Goal: Transaction & Acquisition: Book appointment/travel/reservation

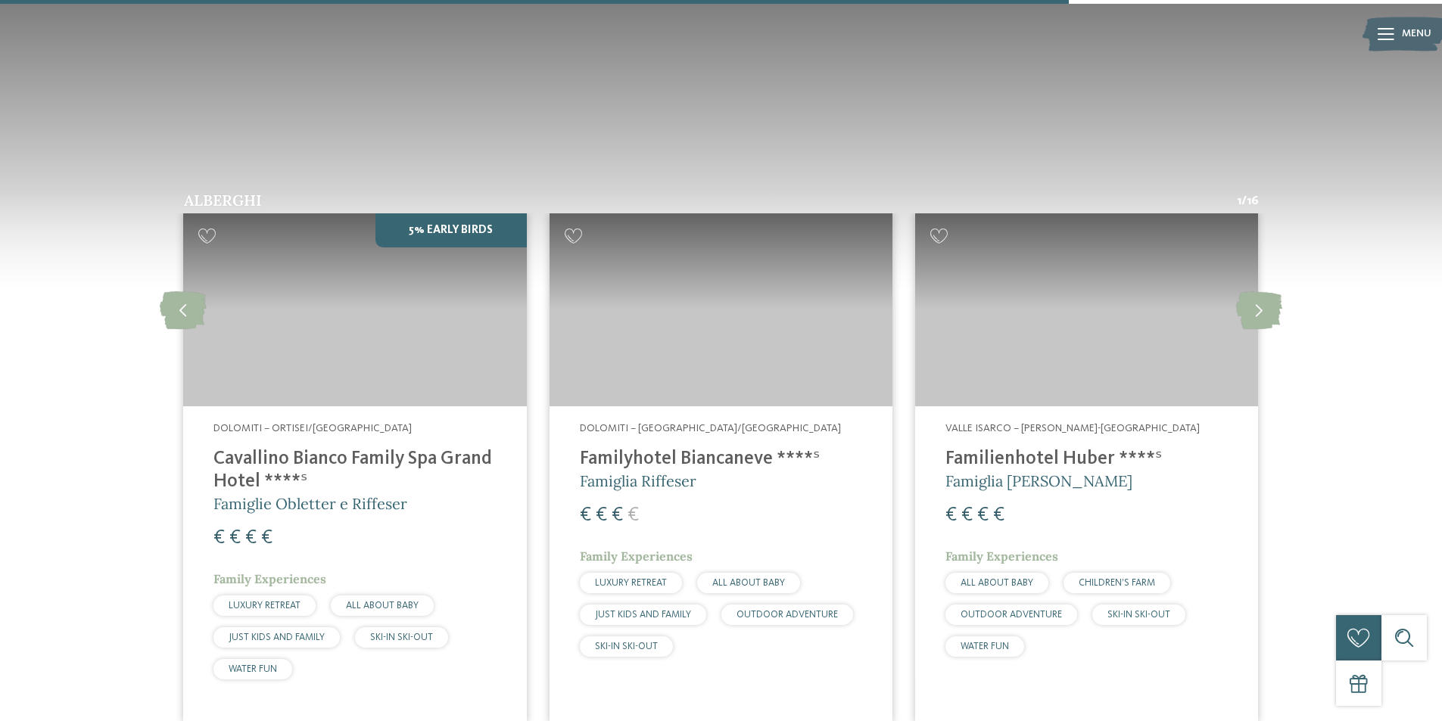
scroll to position [2498, 0]
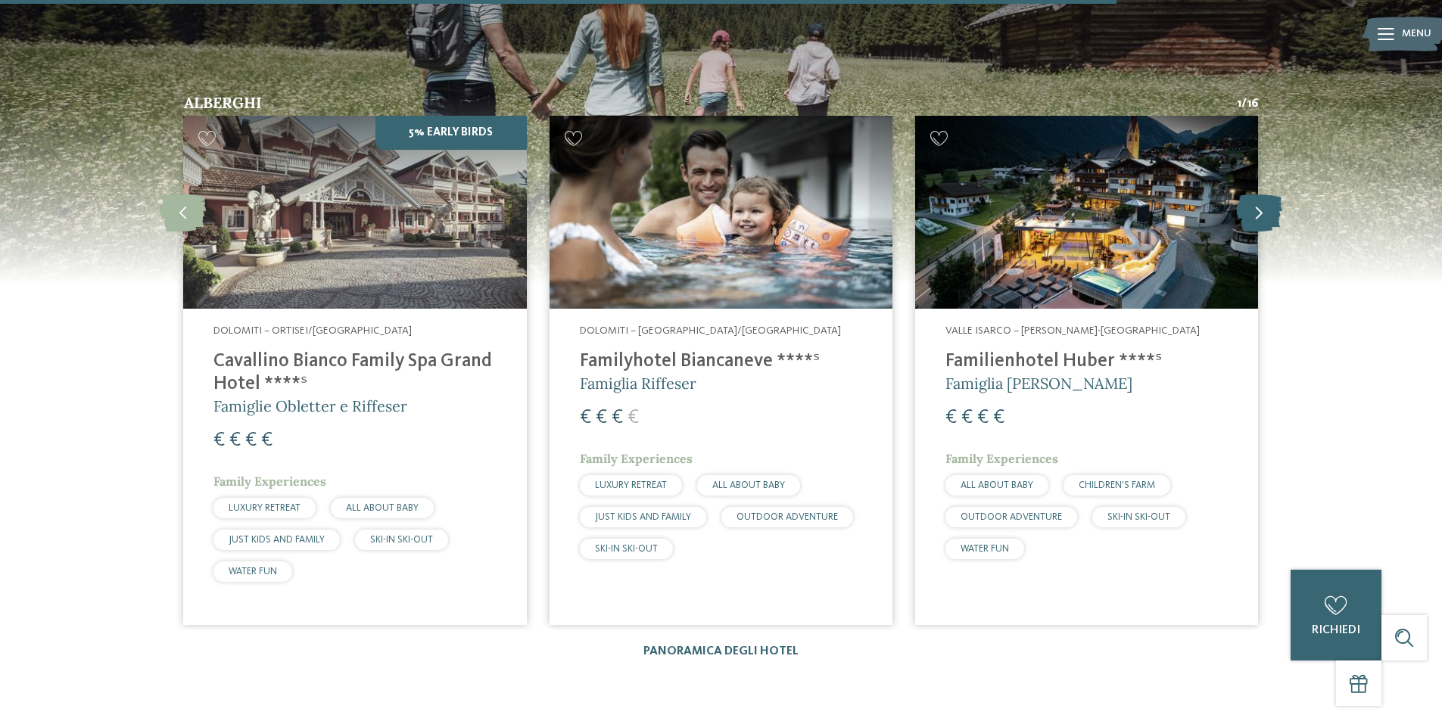
click at [1254, 194] on icon at bounding box center [1259, 213] width 46 height 38
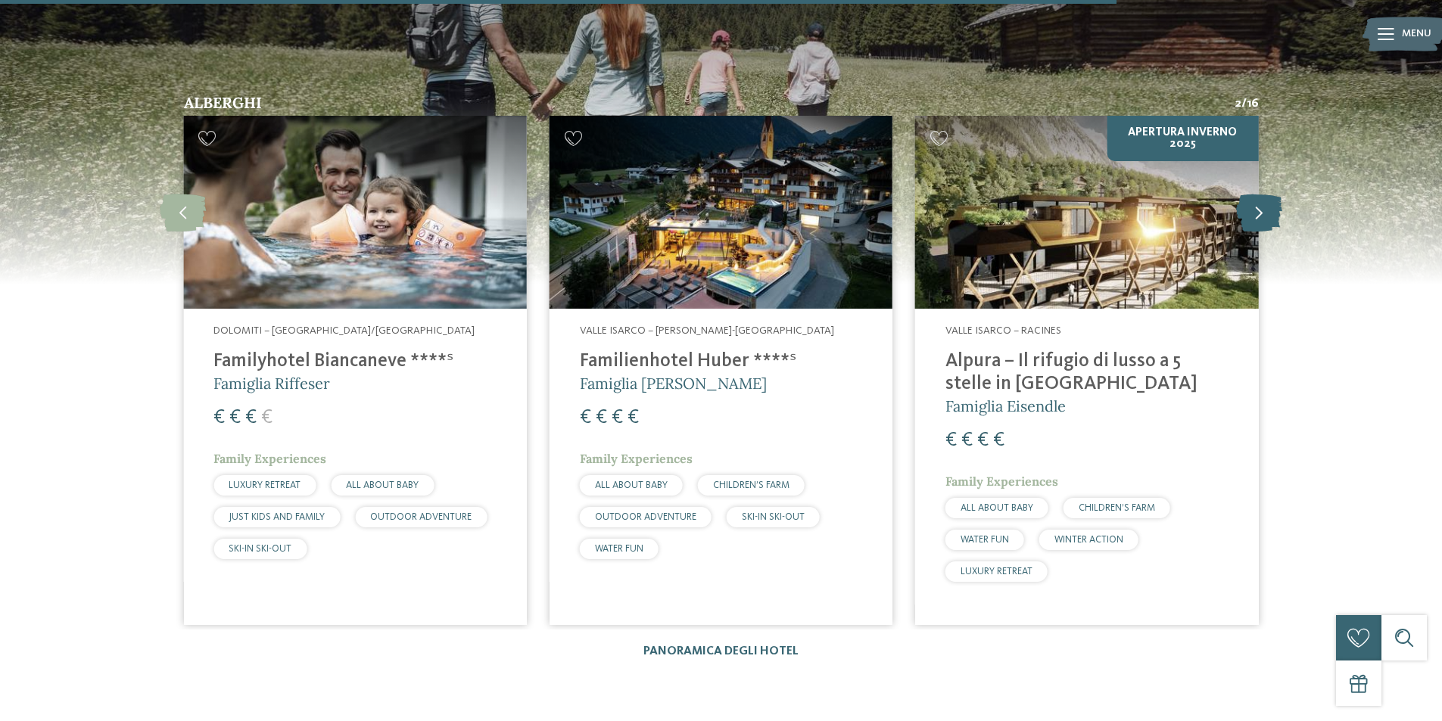
click at [1254, 194] on icon at bounding box center [1259, 213] width 46 height 38
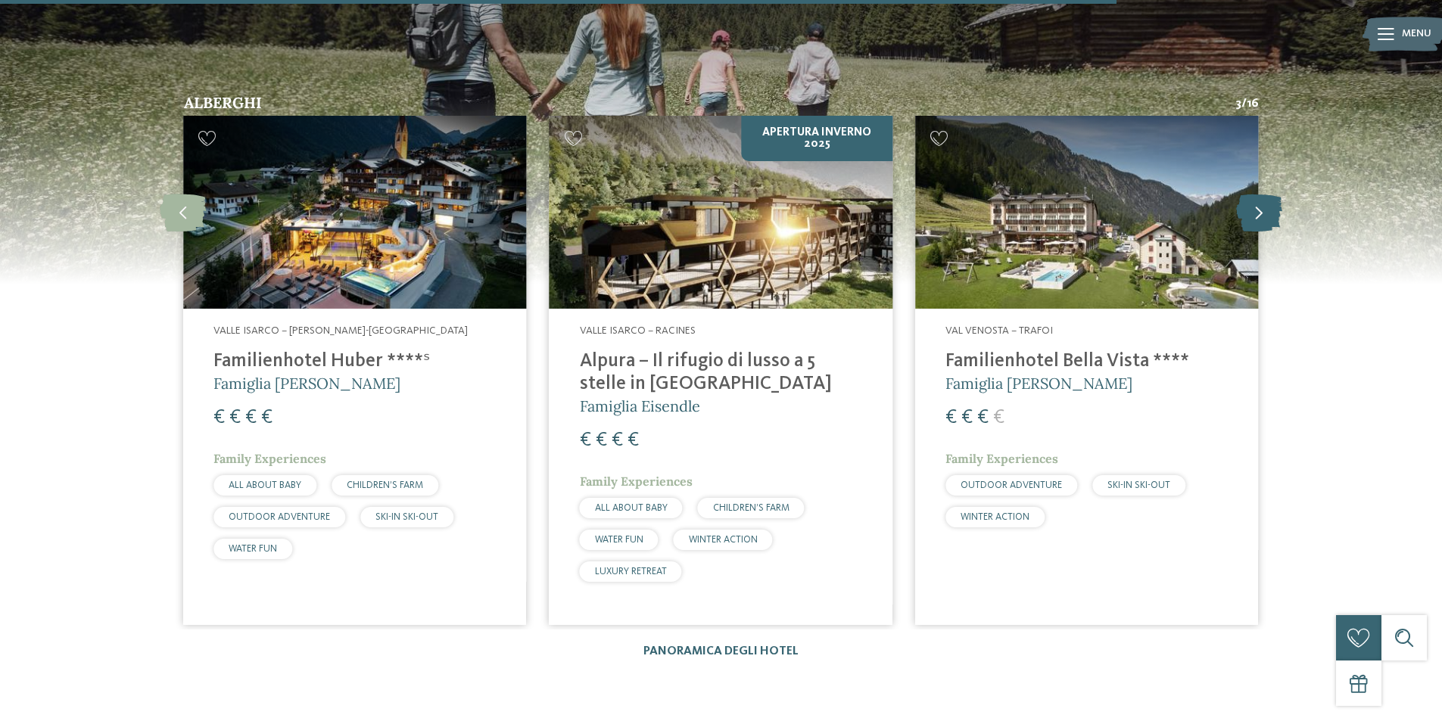
click at [1254, 194] on icon at bounding box center [1259, 213] width 46 height 38
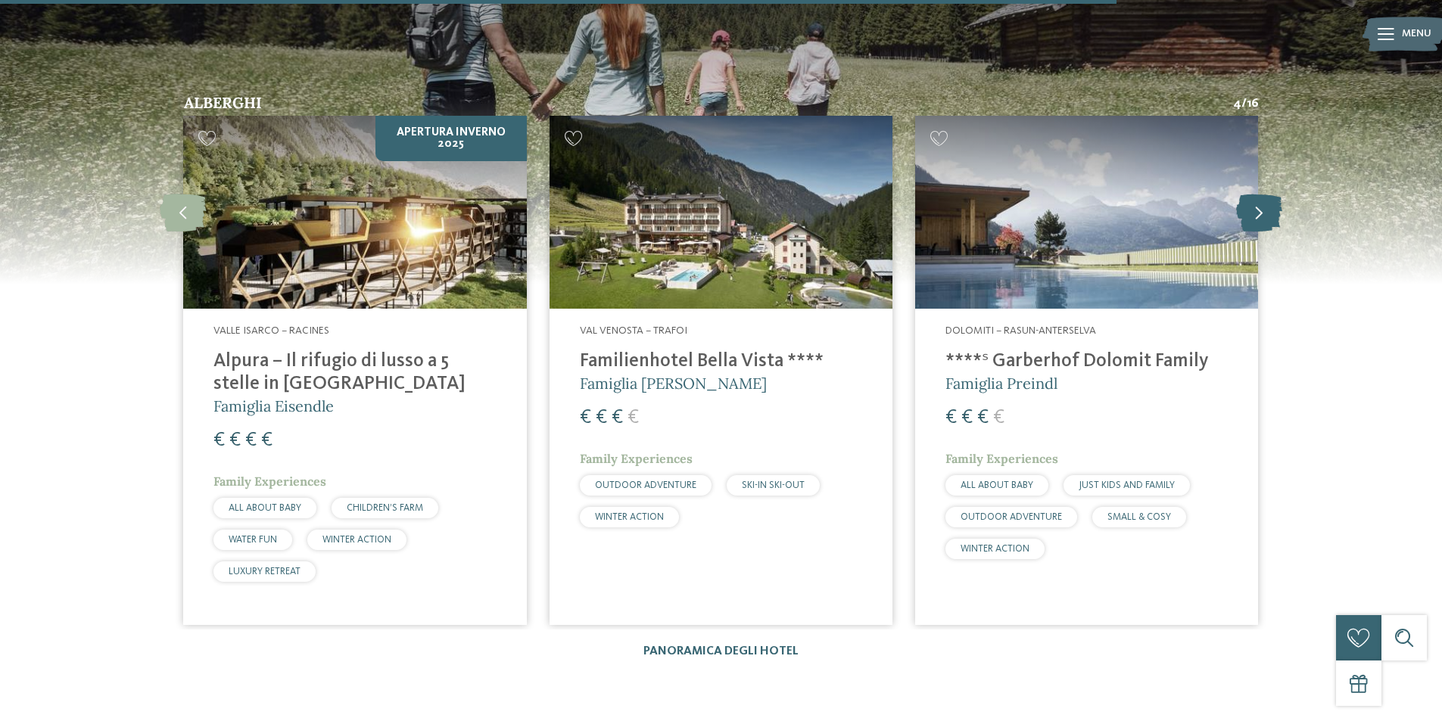
click at [1254, 194] on icon at bounding box center [1259, 213] width 46 height 38
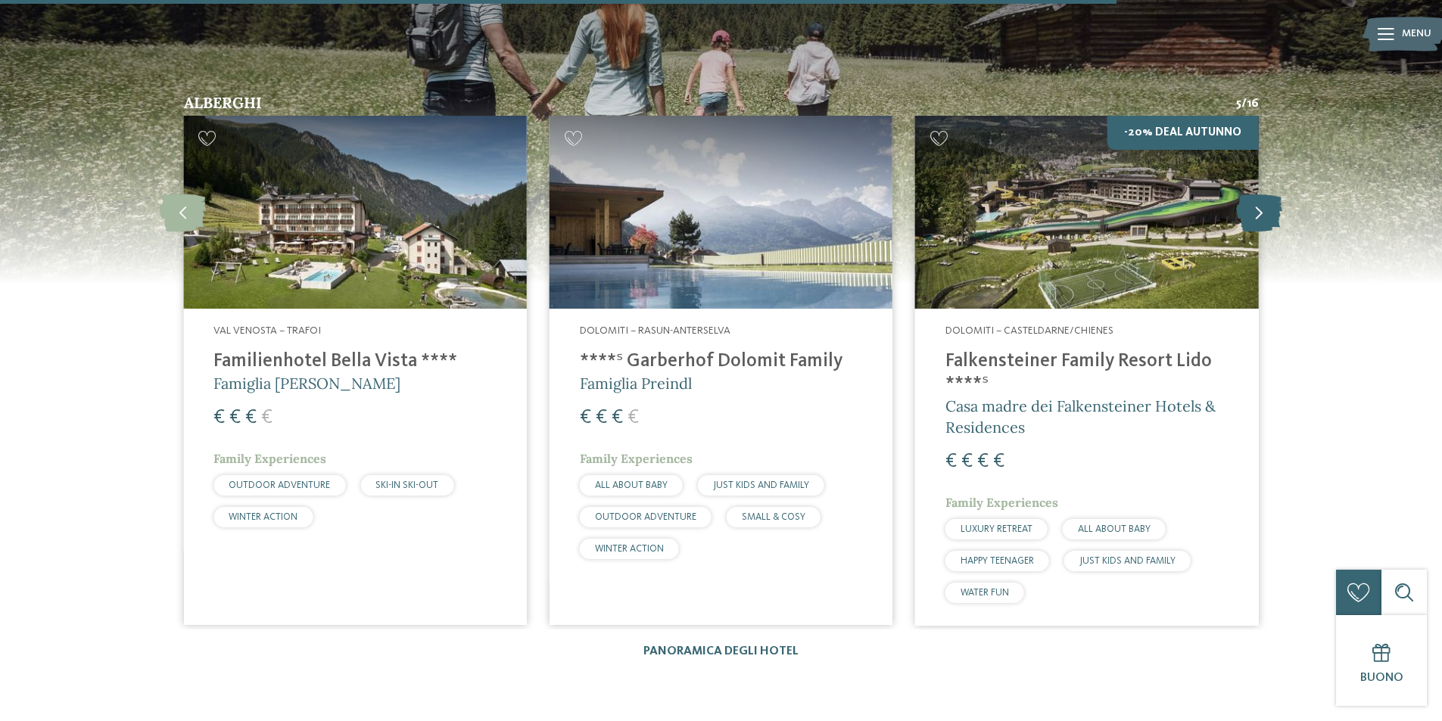
click at [1254, 194] on icon at bounding box center [1259, 213] width 46 height 38
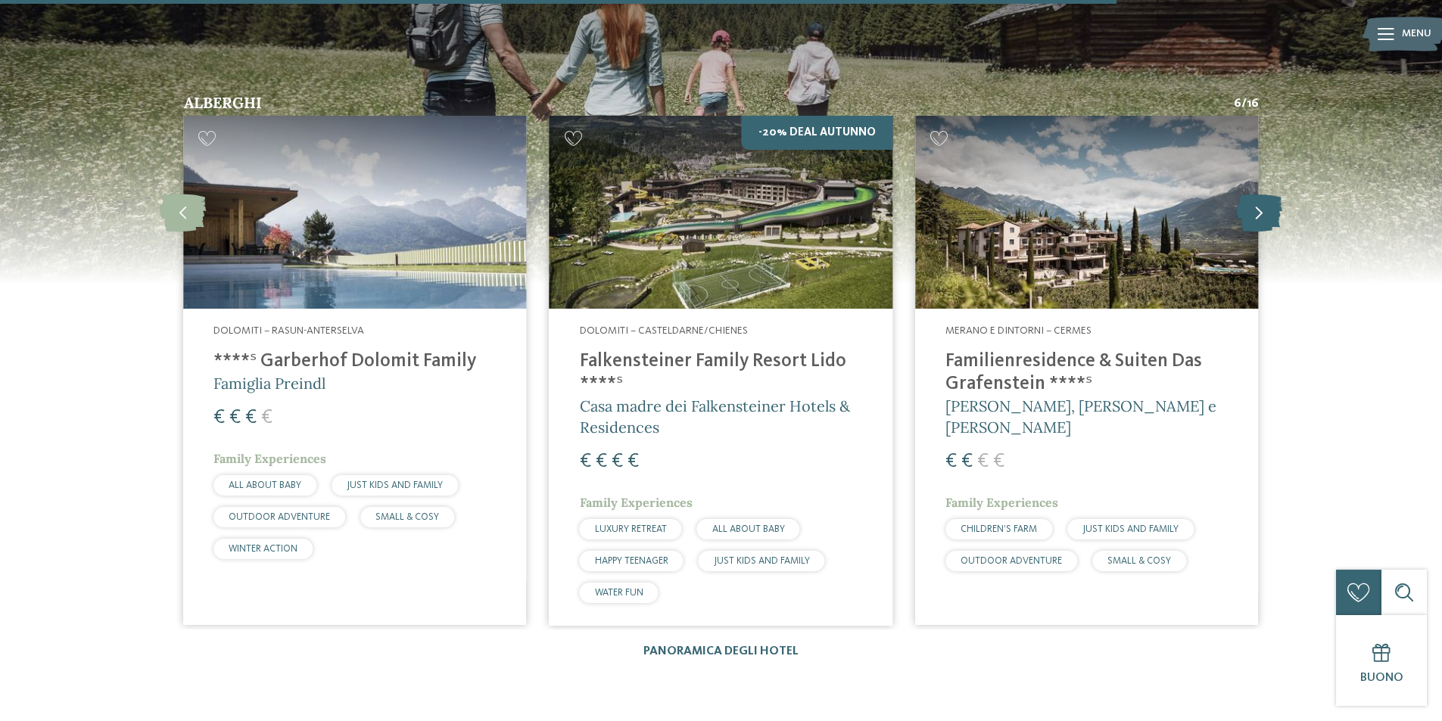
click at [1254, 194] on icon at bounding box center [1259, 213] width 46 height 38
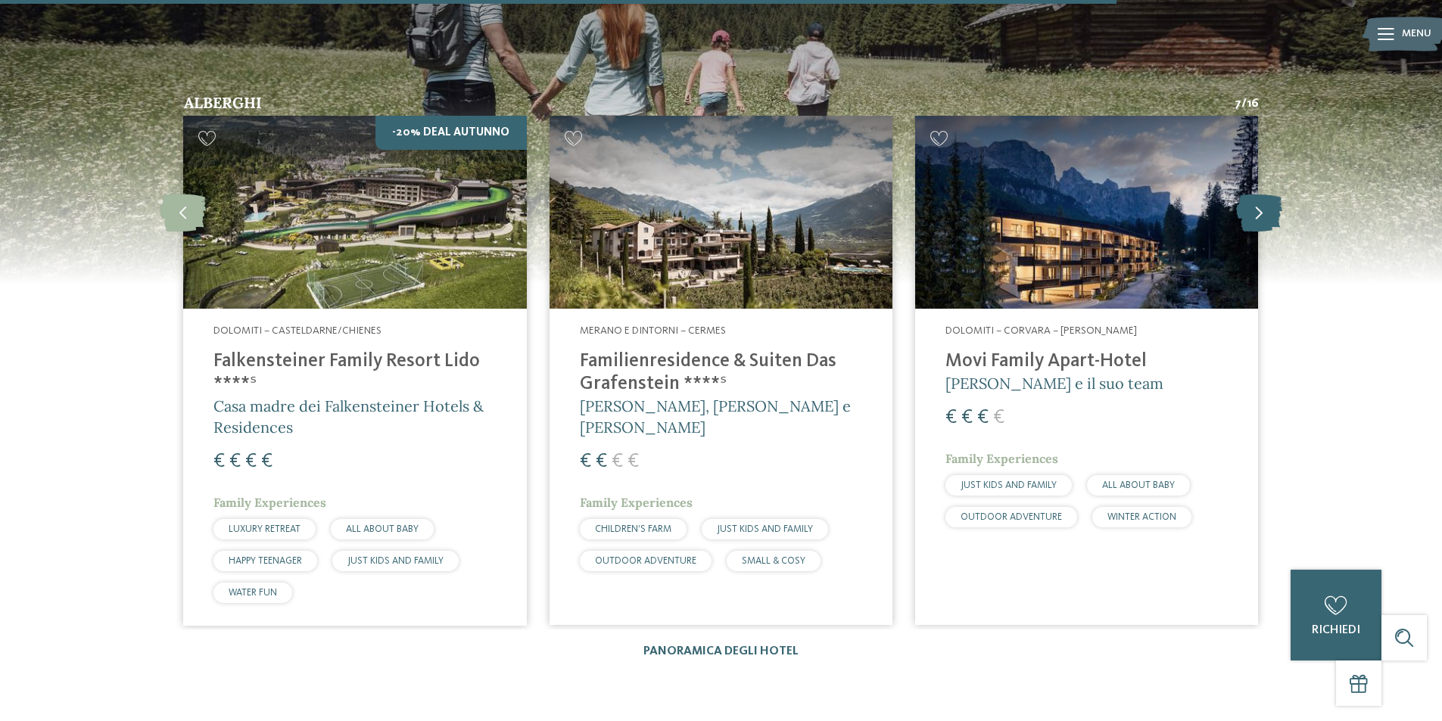
click at [1254, 194] on icon at bounding box center [1259, 213] width 46 height 38
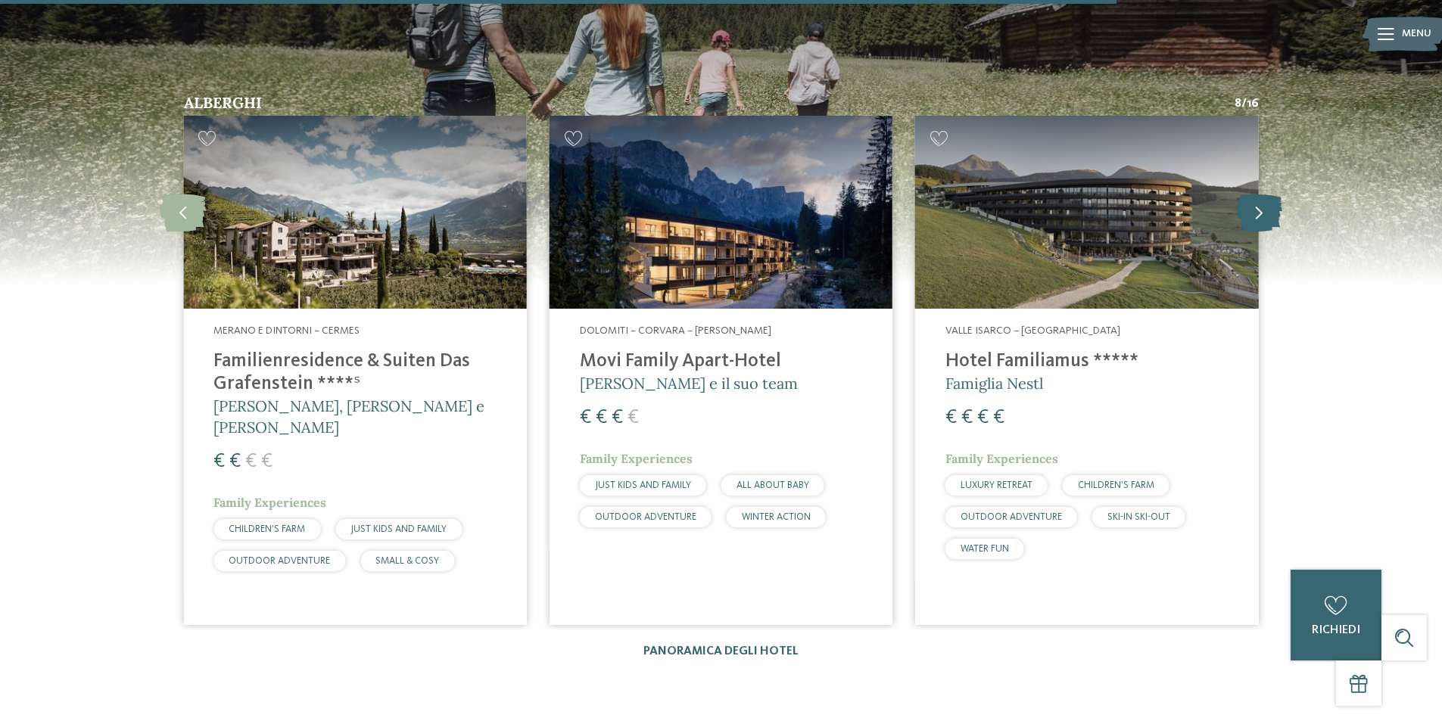
click at [1254, 194] on icon at bounding box center [1259, 213] width 46 height 38
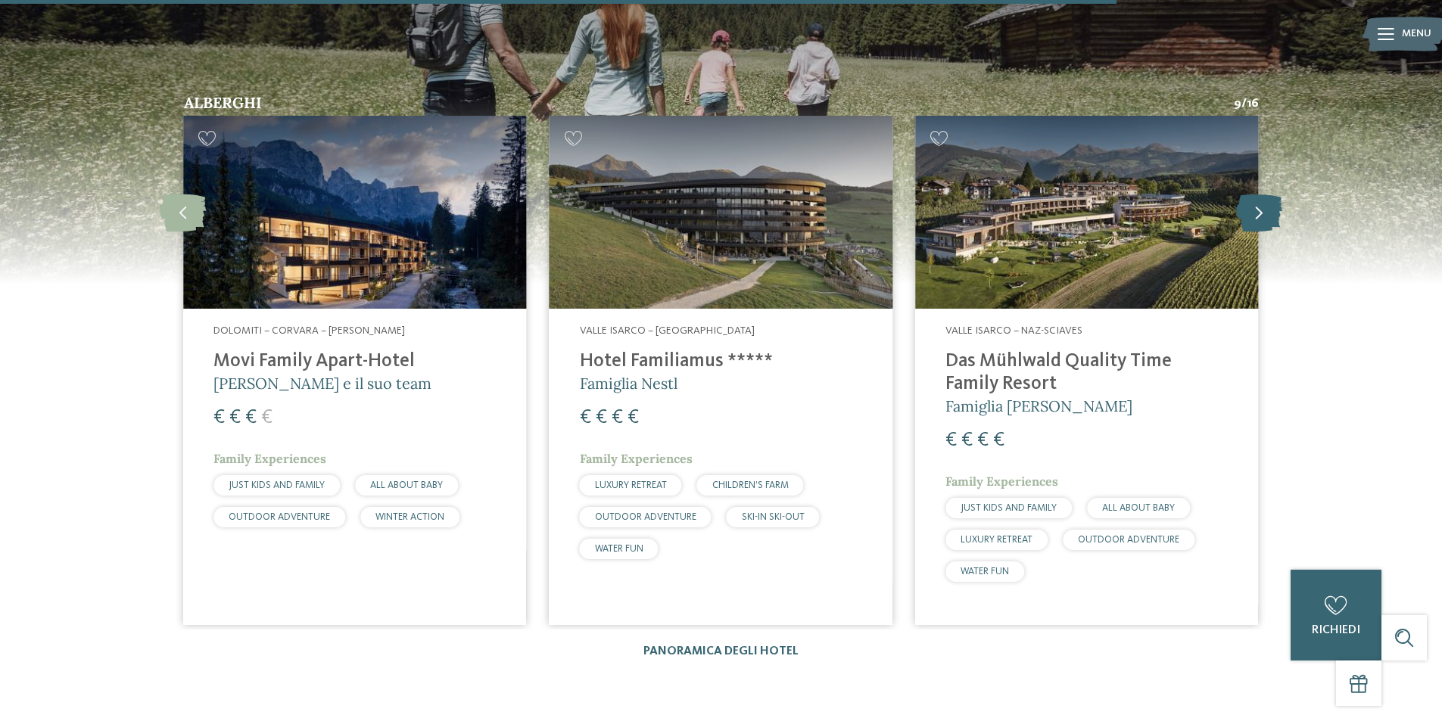
click at [1254, 194] on icon at bounding box center [1259, 213] width 46 height 38
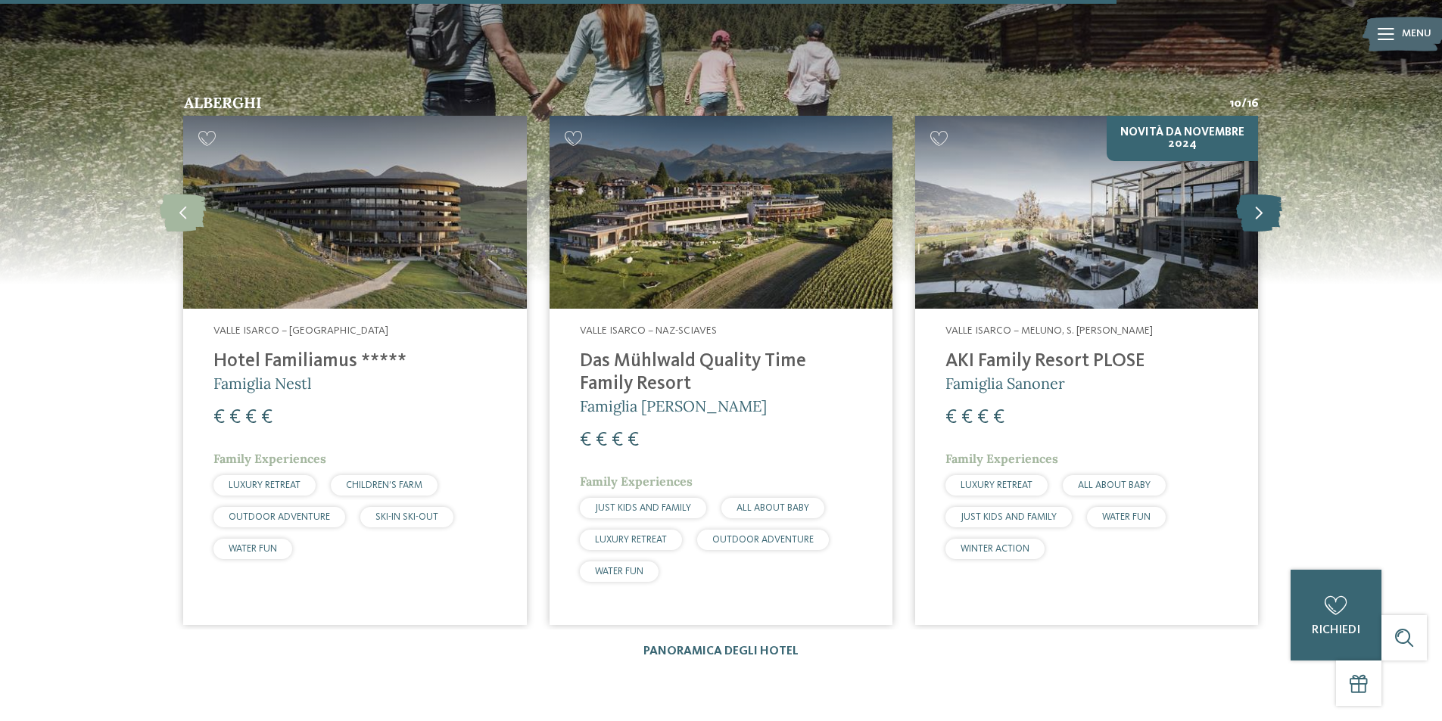
click at [1254, 194] on icon at bounding box center [1259, 213] width 46 height 38
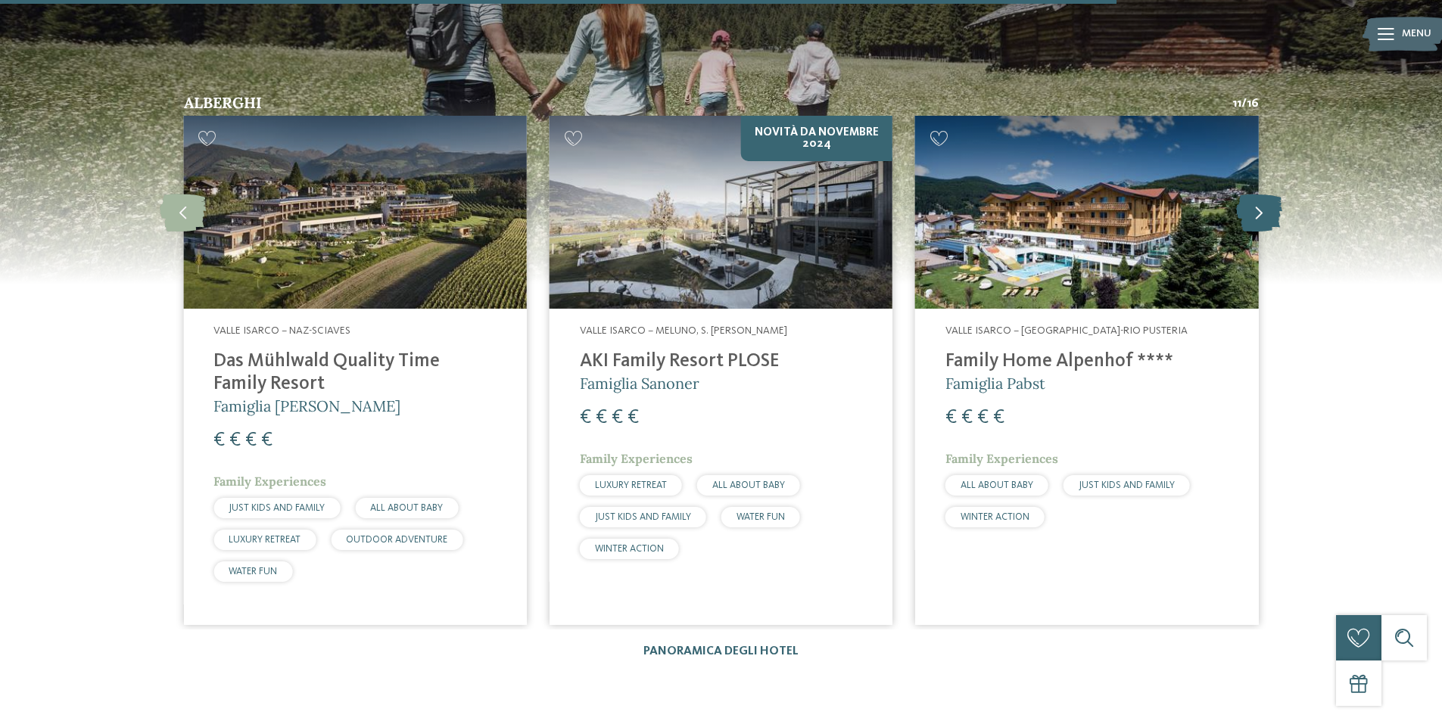
click at [1254, 194] on icon at bounding box center [1259, 213] width 46 height 38
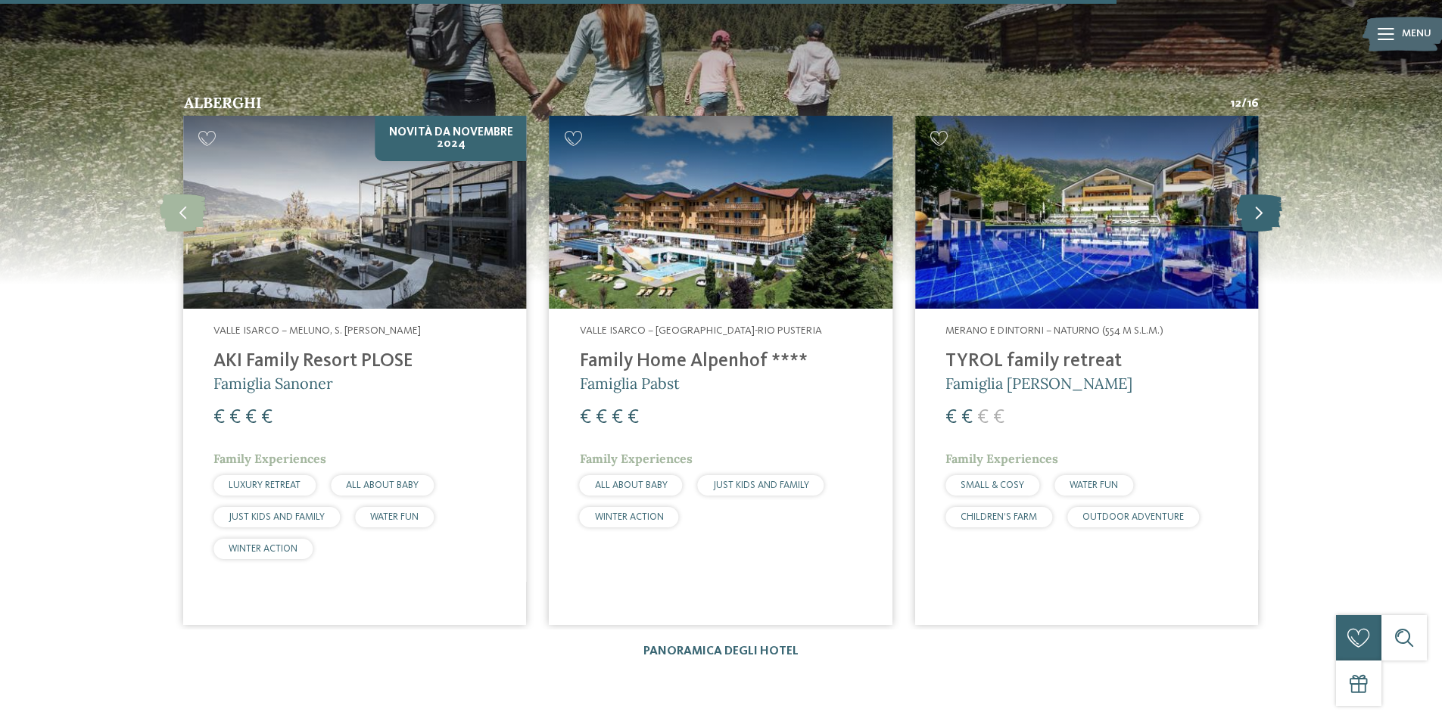
click at [1254, 194] on icon at bounding box center [1259, 213] width 46 height 38
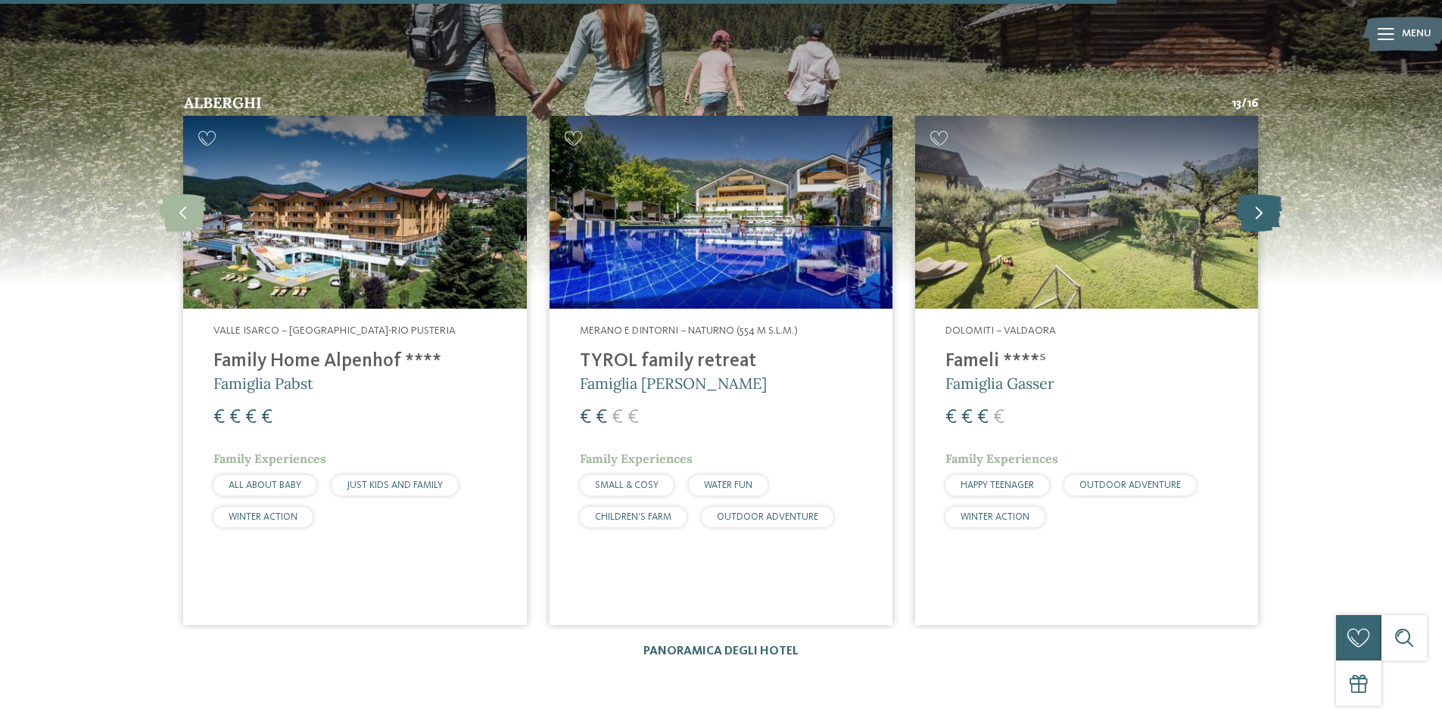
click at [1254, 194] on icon at bounding box center [1259, 213] width 46 height 38
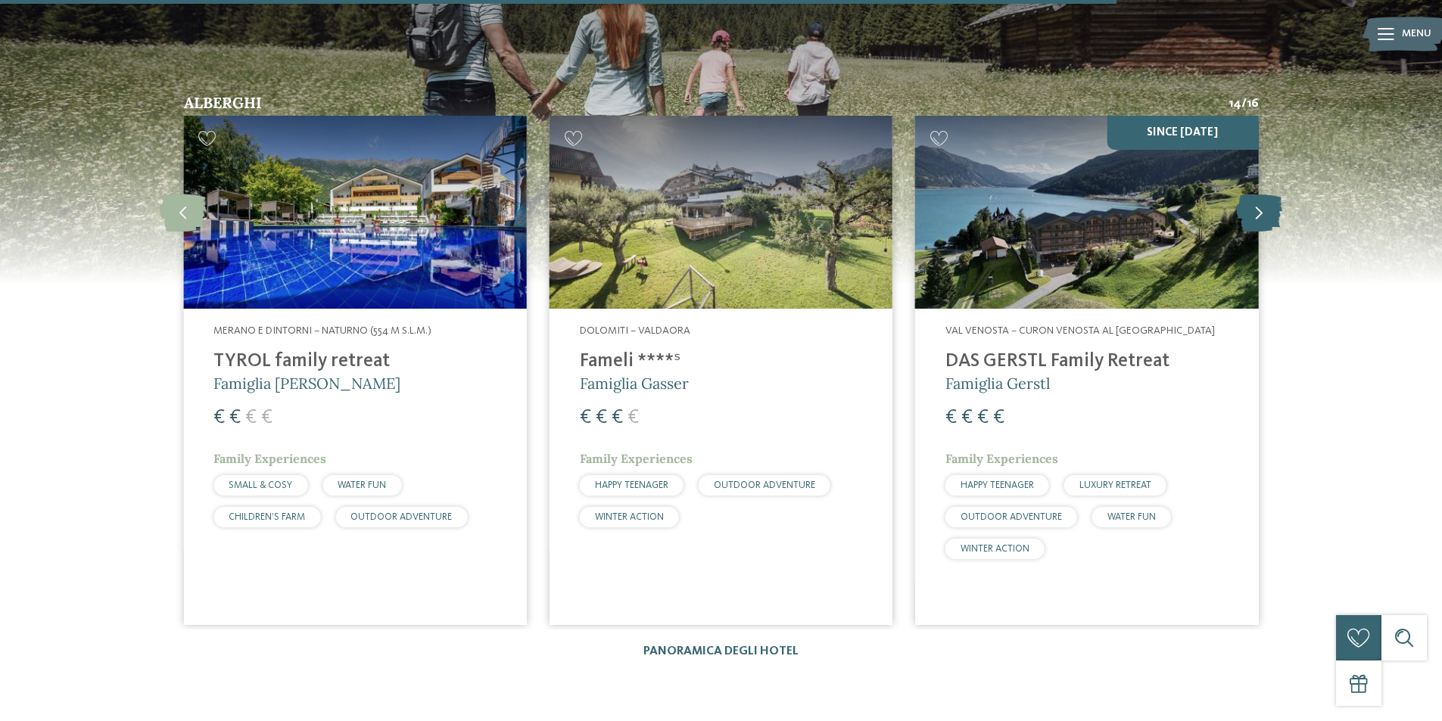
click at [1254, 194] on icon at bounding box center [1259, 213] width 46 height 38
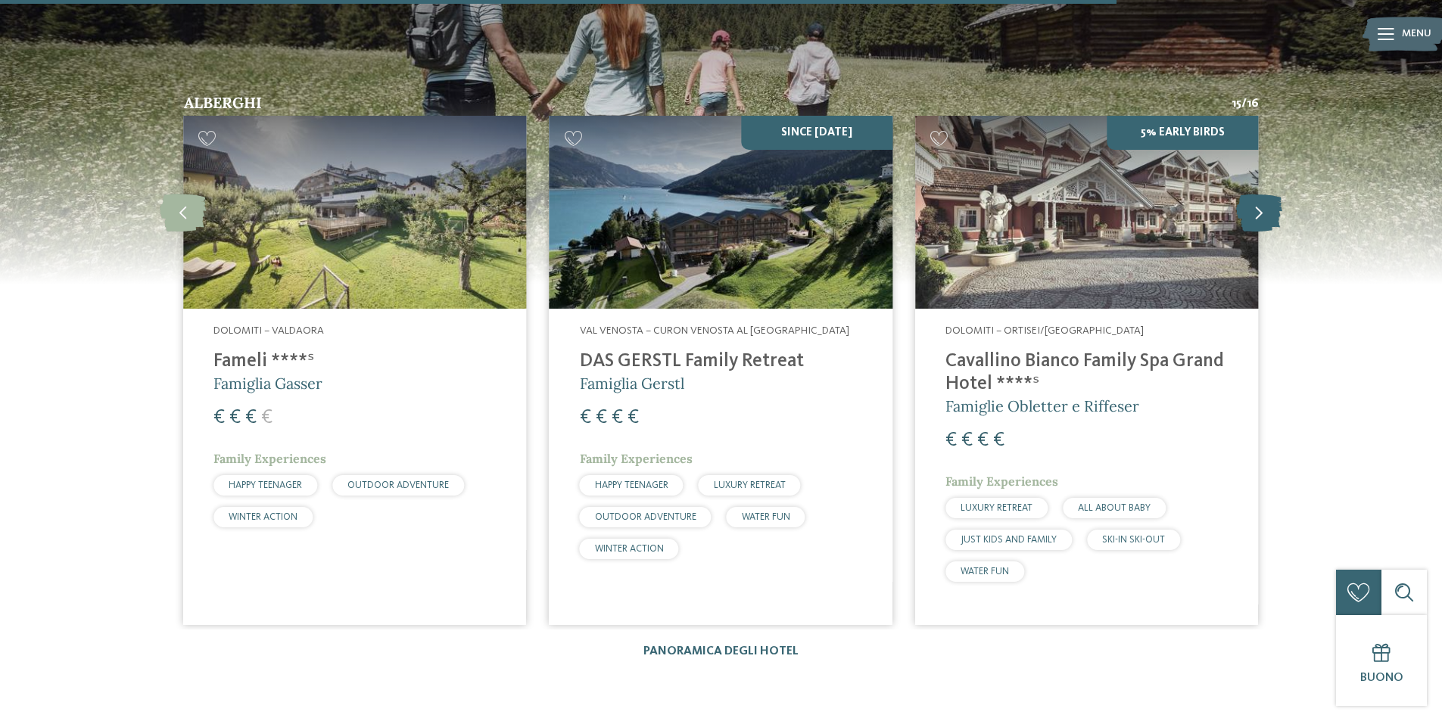
click at [1254, 194] on icon at bounding box center [1259, 213] width 46 height 38
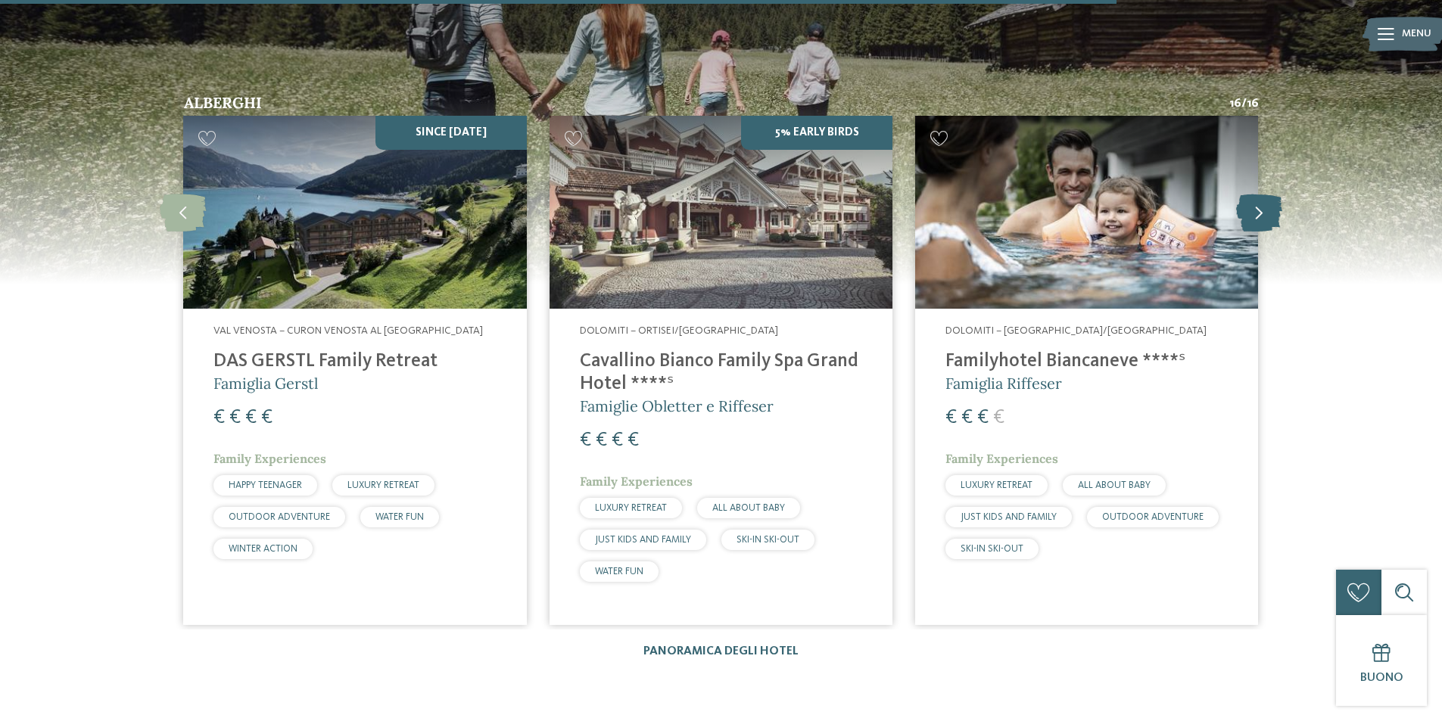
click at [1254, 194] on icon at bounding box center [1259, 213] width 46 height 38
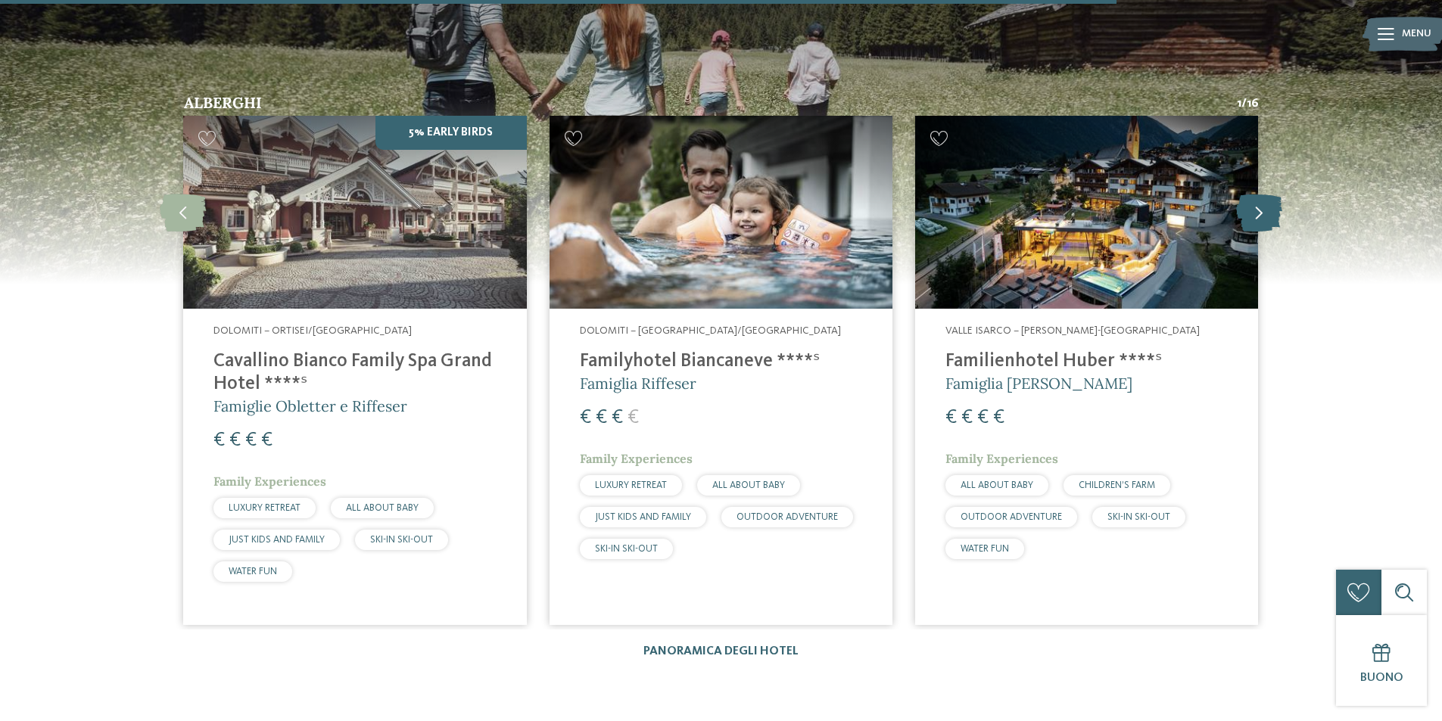
click at [1254, 194] on icon at bounding box center [1259, 213] width 46 height 38
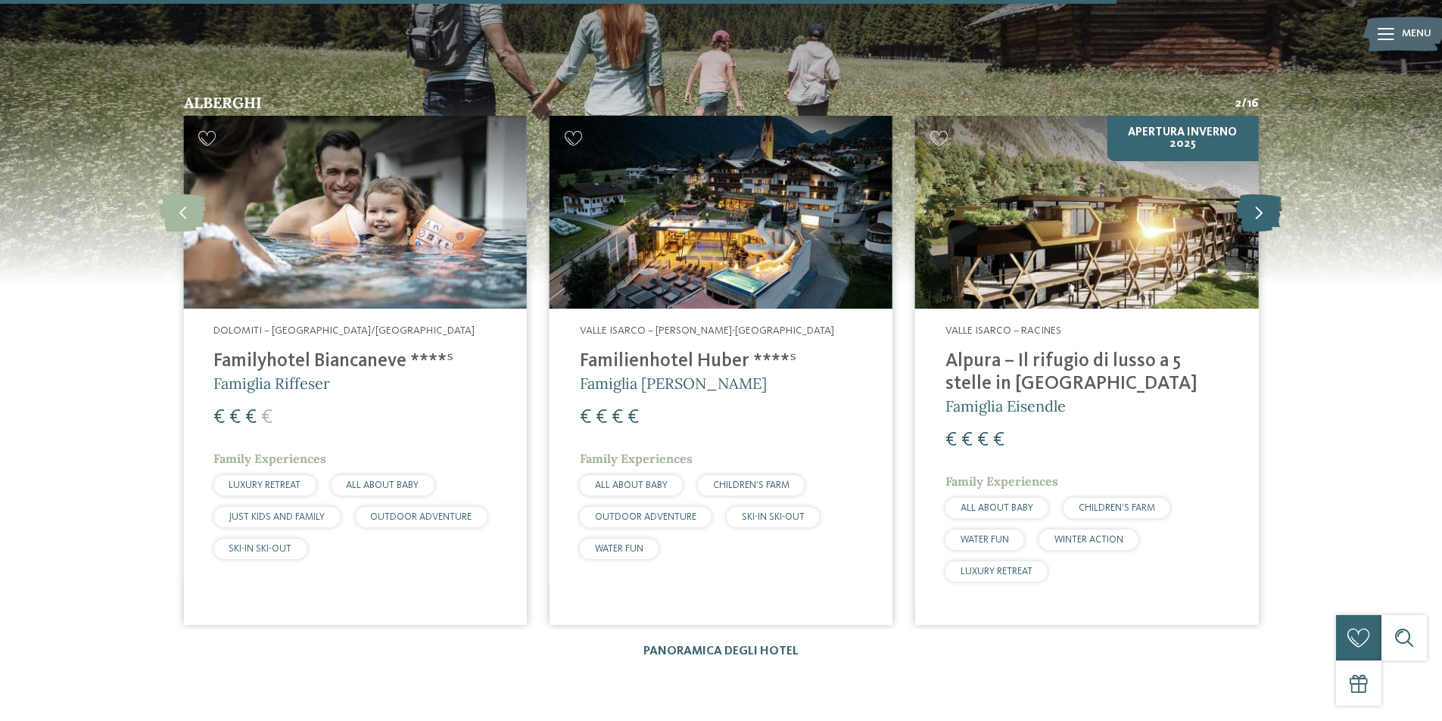
click at [1254, 194] on icon at bounding box center [1259, 213] width 46 height 38
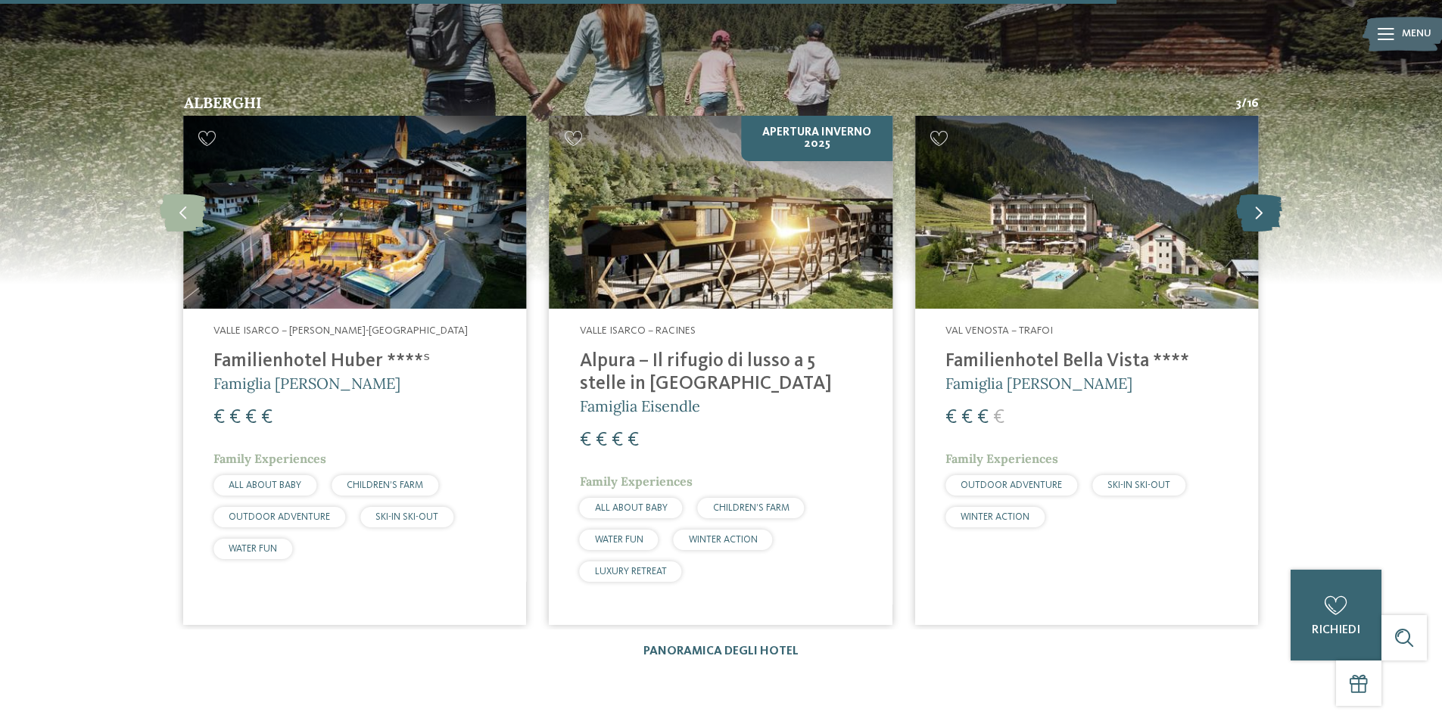
click at [1254, 194] on icon at bounding box center [1259, 213] width 46 height 38
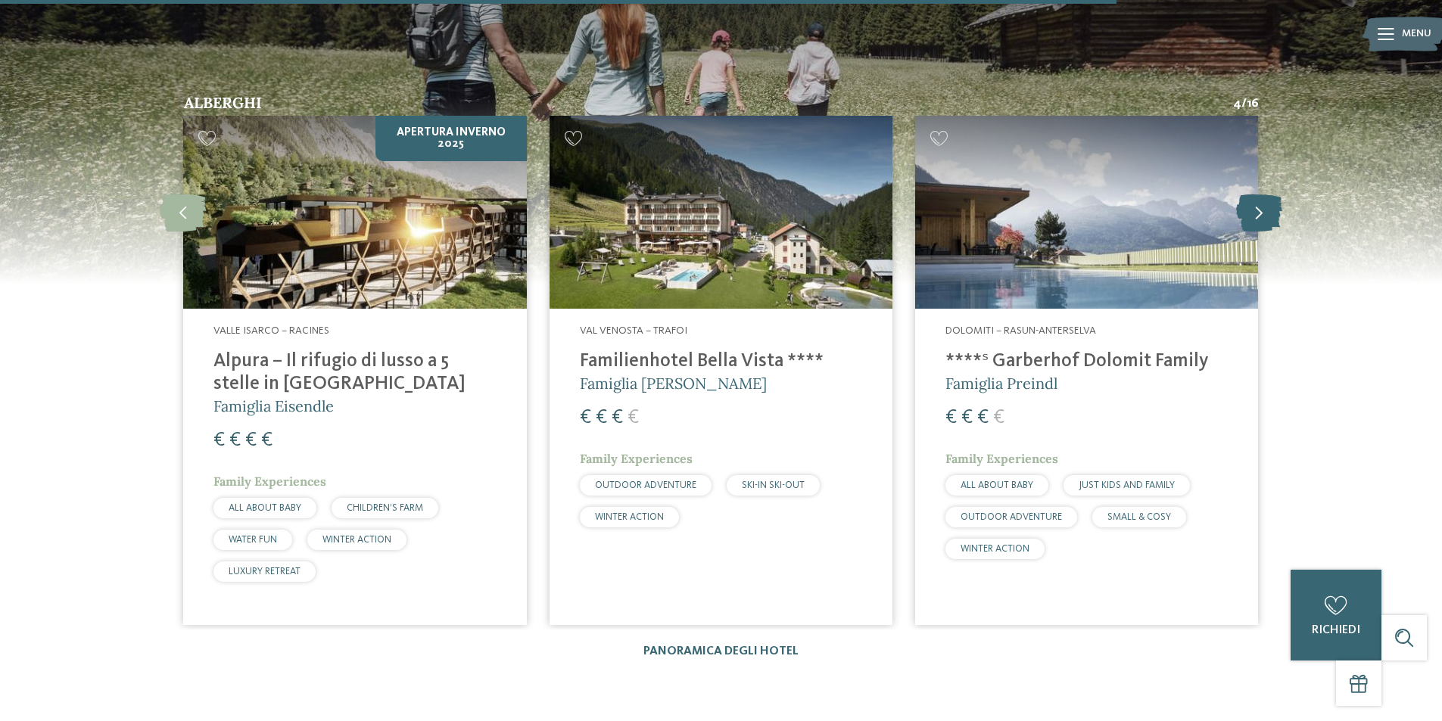
click at [1254, 194] on icon at bounding box center [1259, 213] width 46 height 38
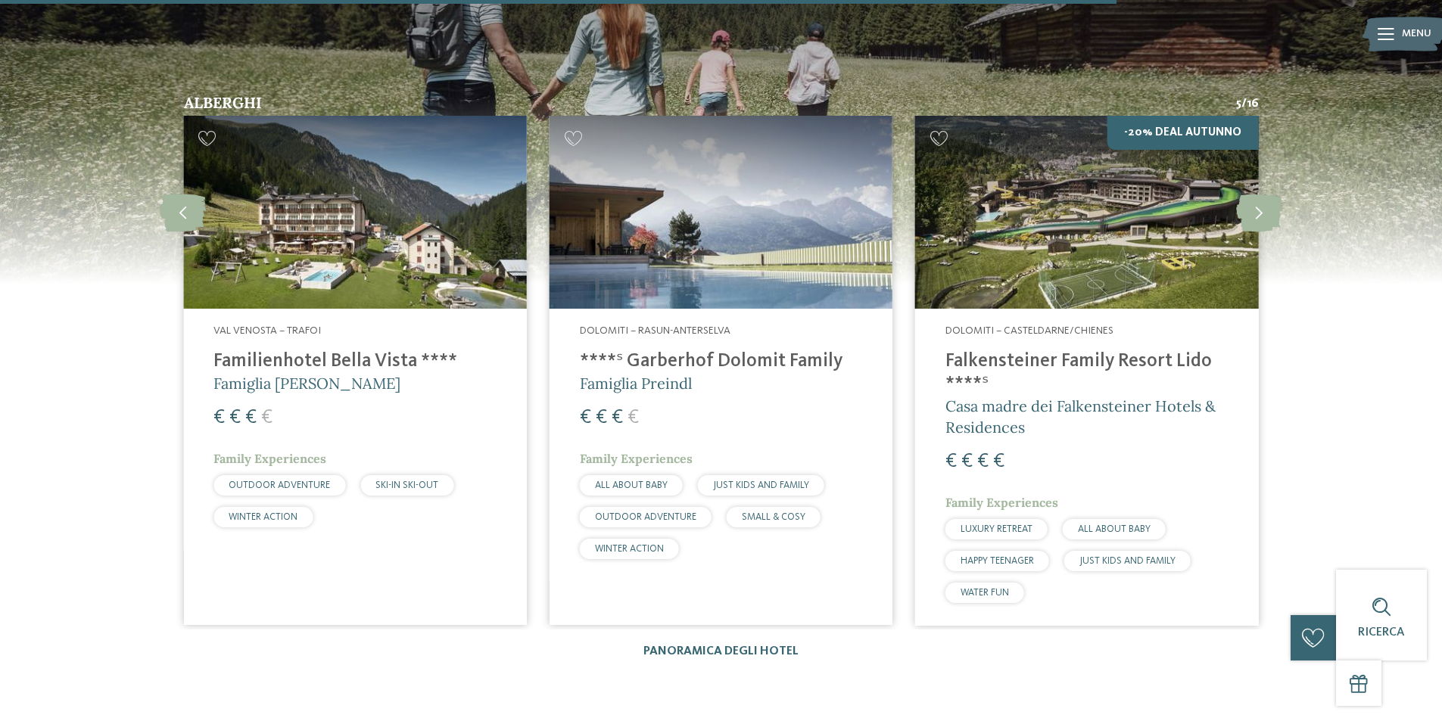
click at [736, 350] on h4 "****ˢ Garberhof Dolomit Family" at bounding box center [721, 361] width 282 height 23
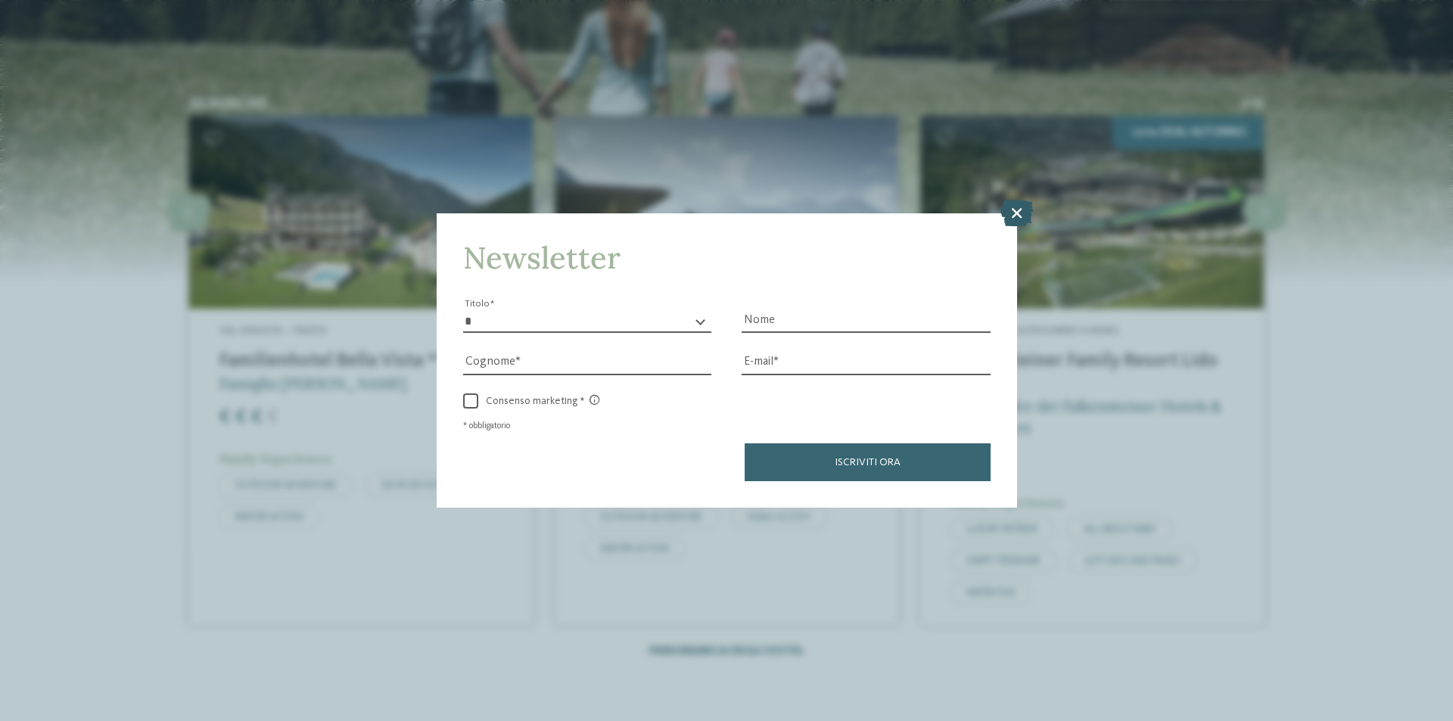
click at [1021, 210] on icon at bounding box center [1017, 213] width 33 height 26
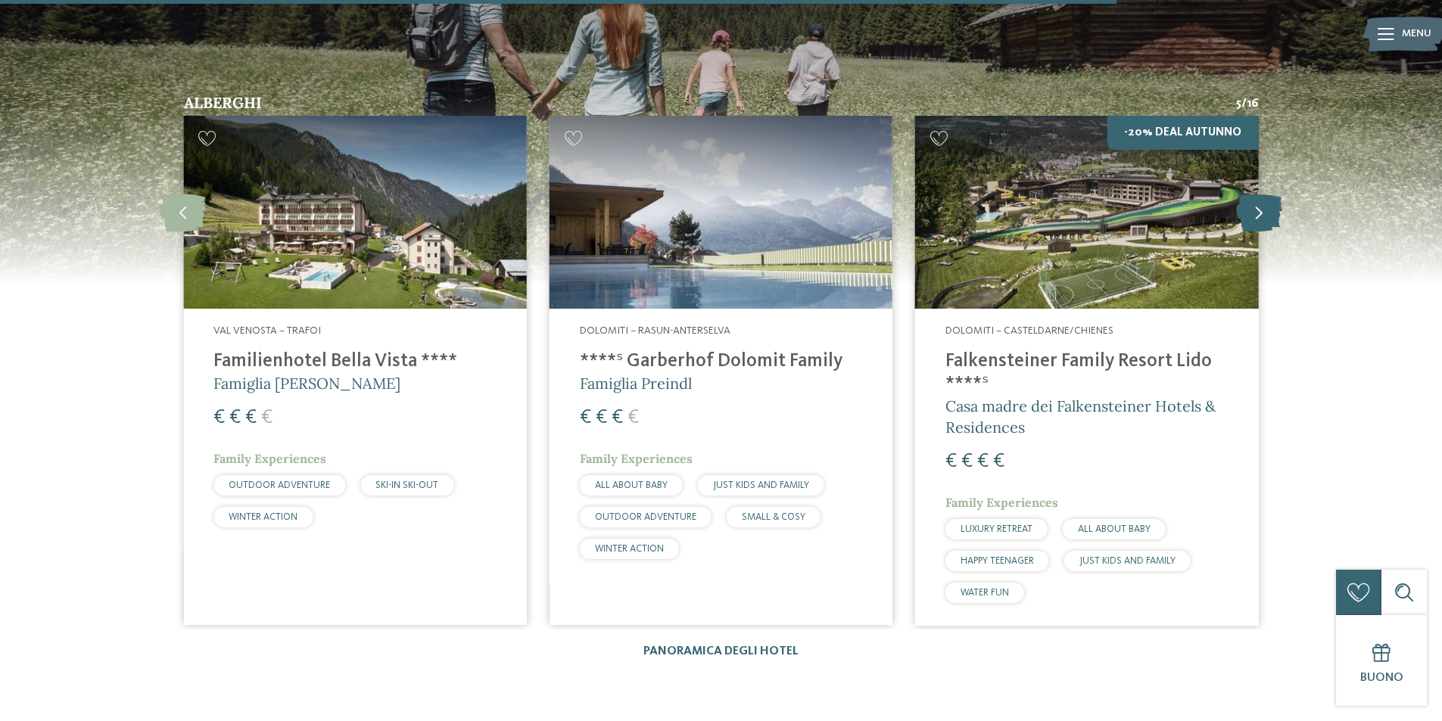
click at [1259, 194] on icon at bounding box center [1259, 213] width 46 height 38
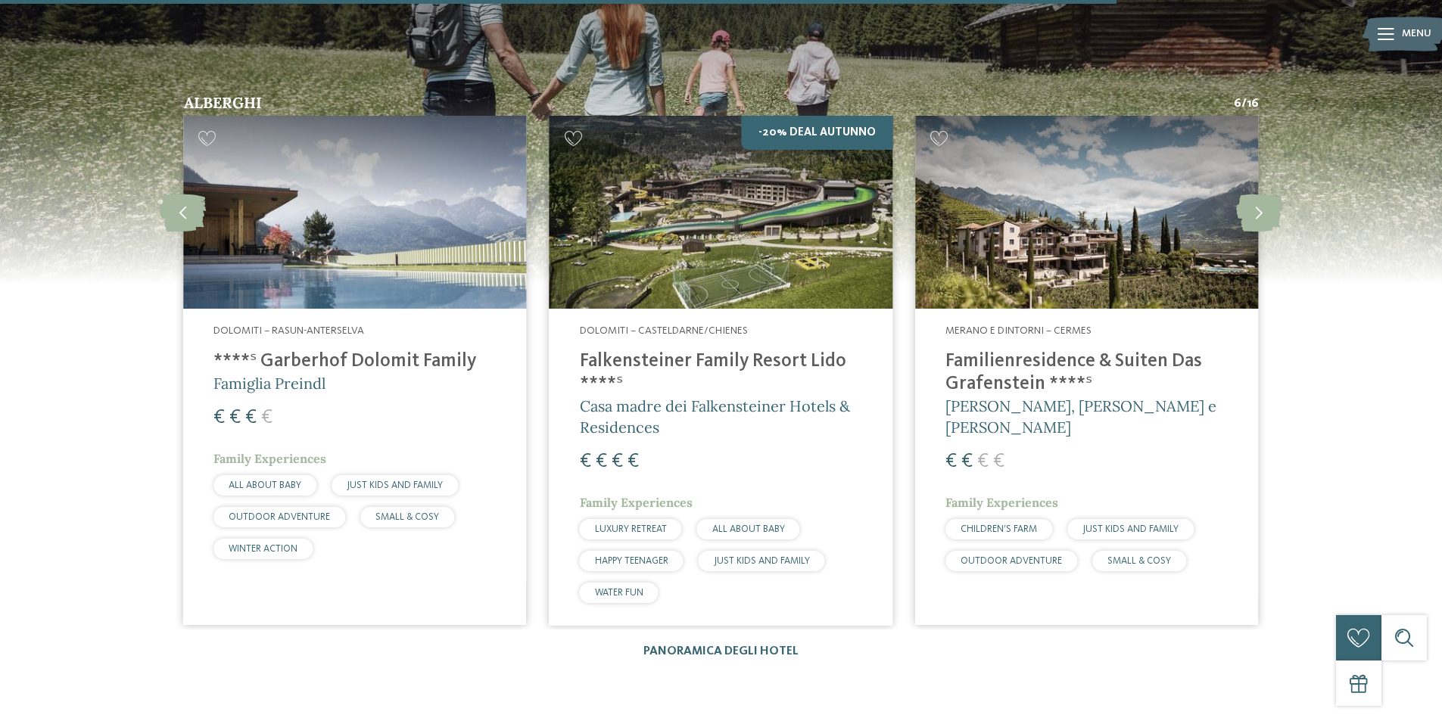
click at [1121, 313] on div "Merano e dintorni – Cermes Familienresidence & Suiten Das Grafenstein ****ˢ Ale…" at bounding box center [1086, 451] width 343 height 285
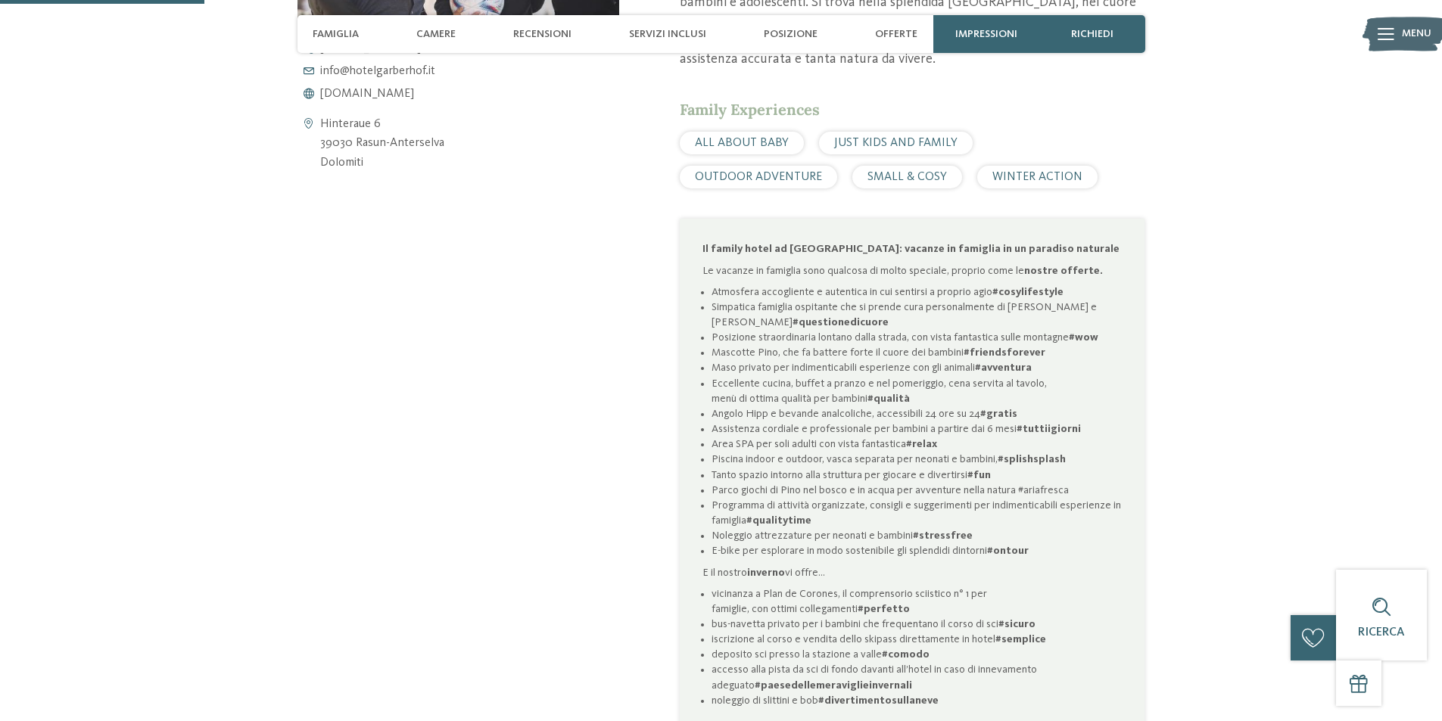
scroll to position [833, 0]
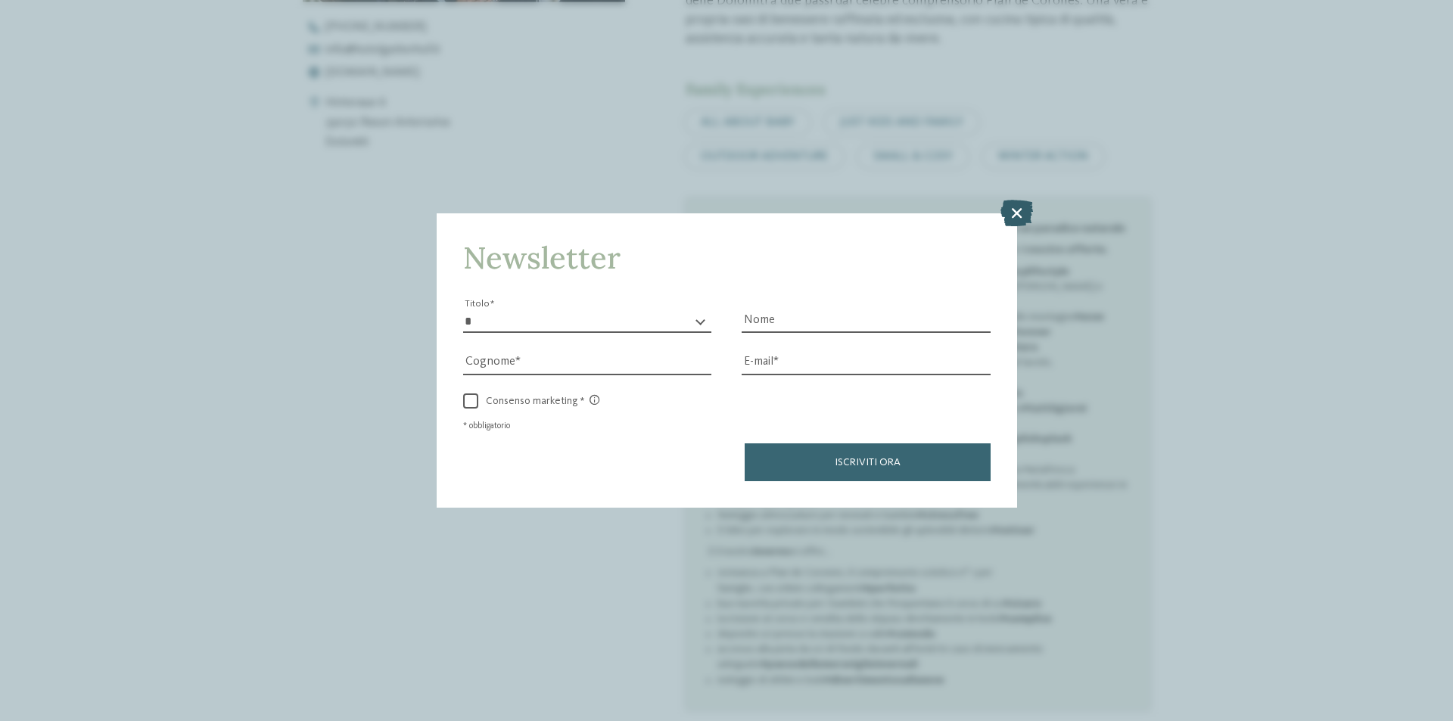
click at [1016, 216] on icon at bounding box center [1017, 213] width 33 height 26
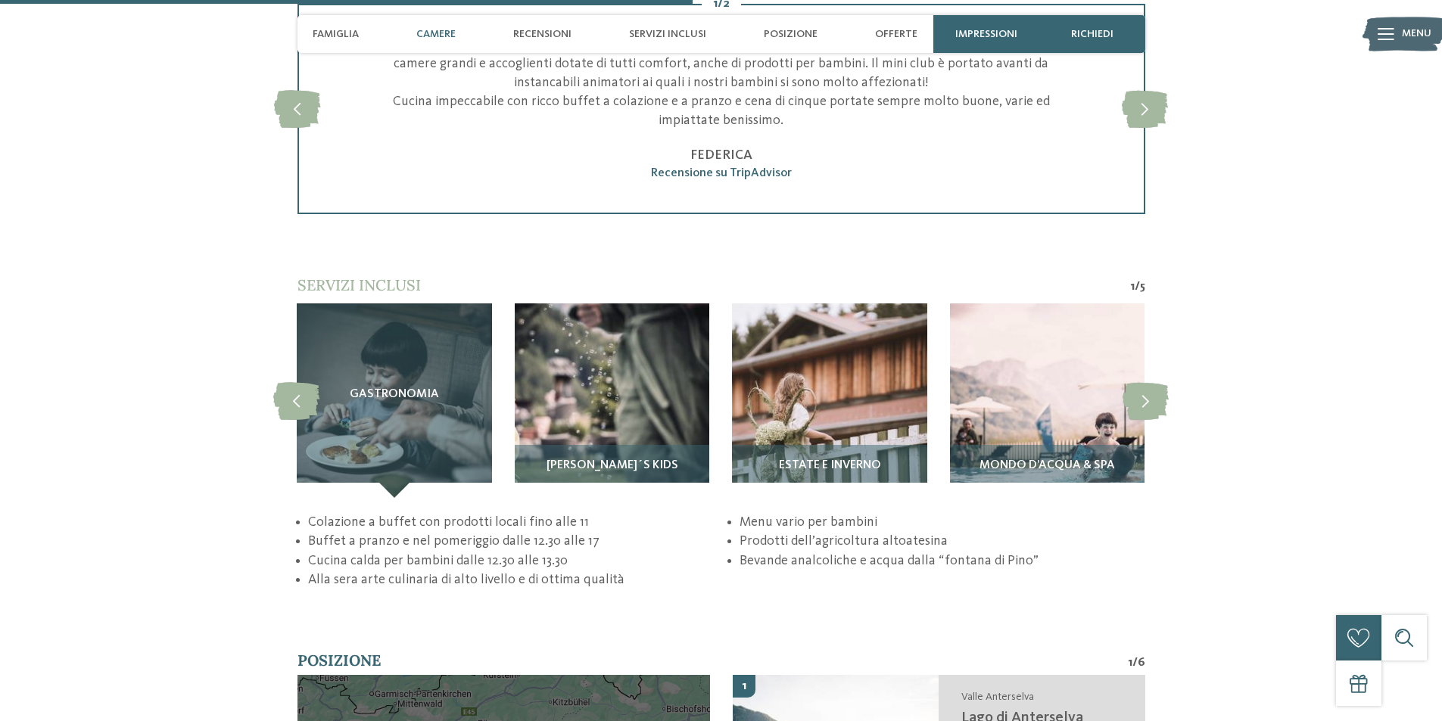
scroll to position [2725, 0]
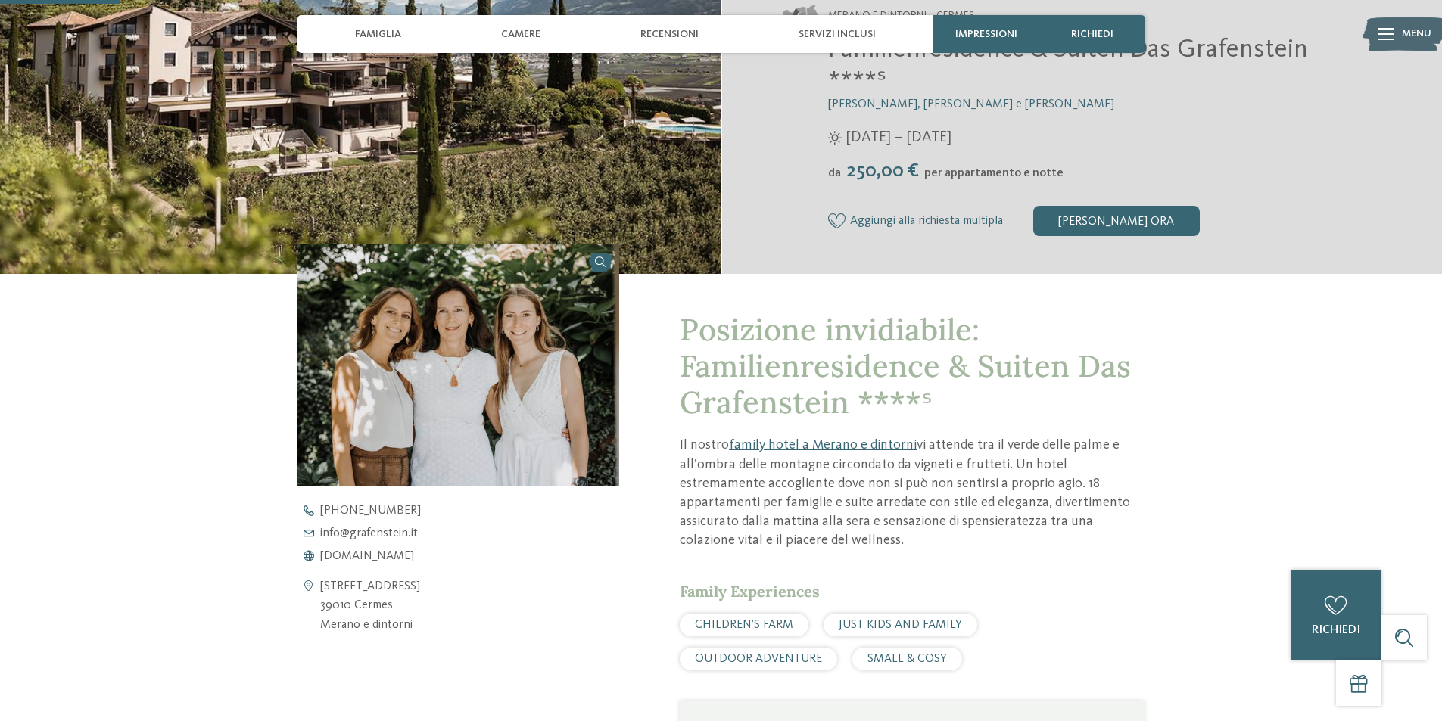
scroll to position [378, 0]
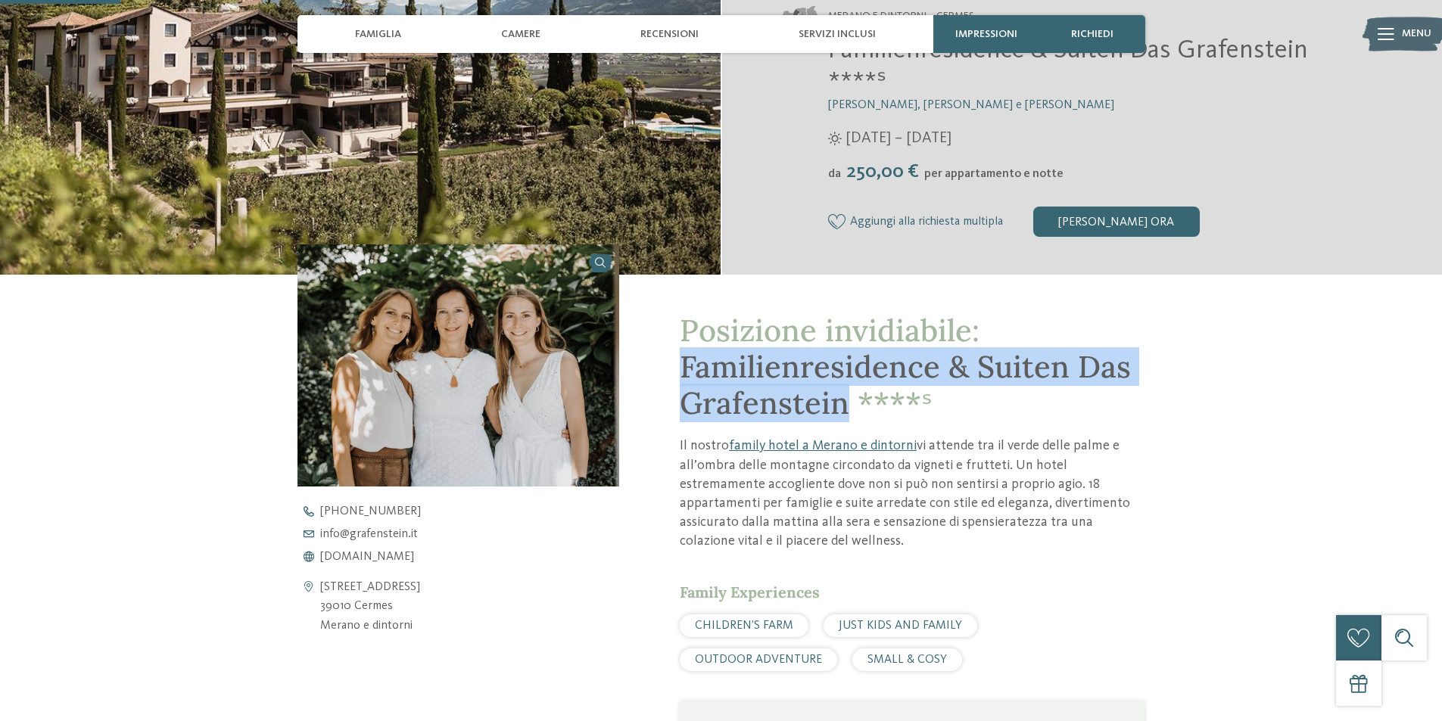
drag, startPoint x: 677, startPoint y: 372, endPoint x: 844, endPoint y: 416, distance: 172.2
click at [844, 416] on div "Posizione invidiabile: Familienresidence & Suiten Das Grafenstein ****ˢ Il nost…" at bounding box center [881, 641] width 525 height 733
copy span "Familienresidence & Suiten Das Grafenstein"
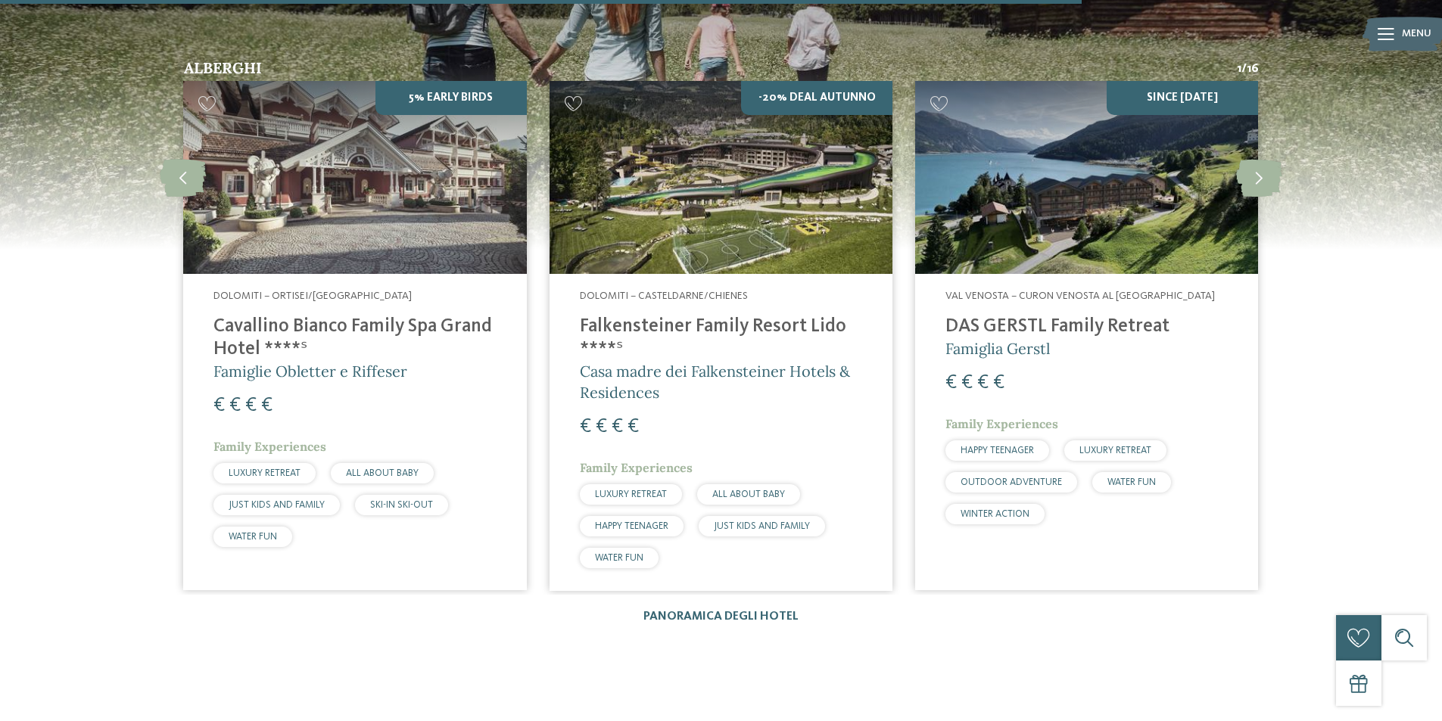
scroll to position [2574, 0]
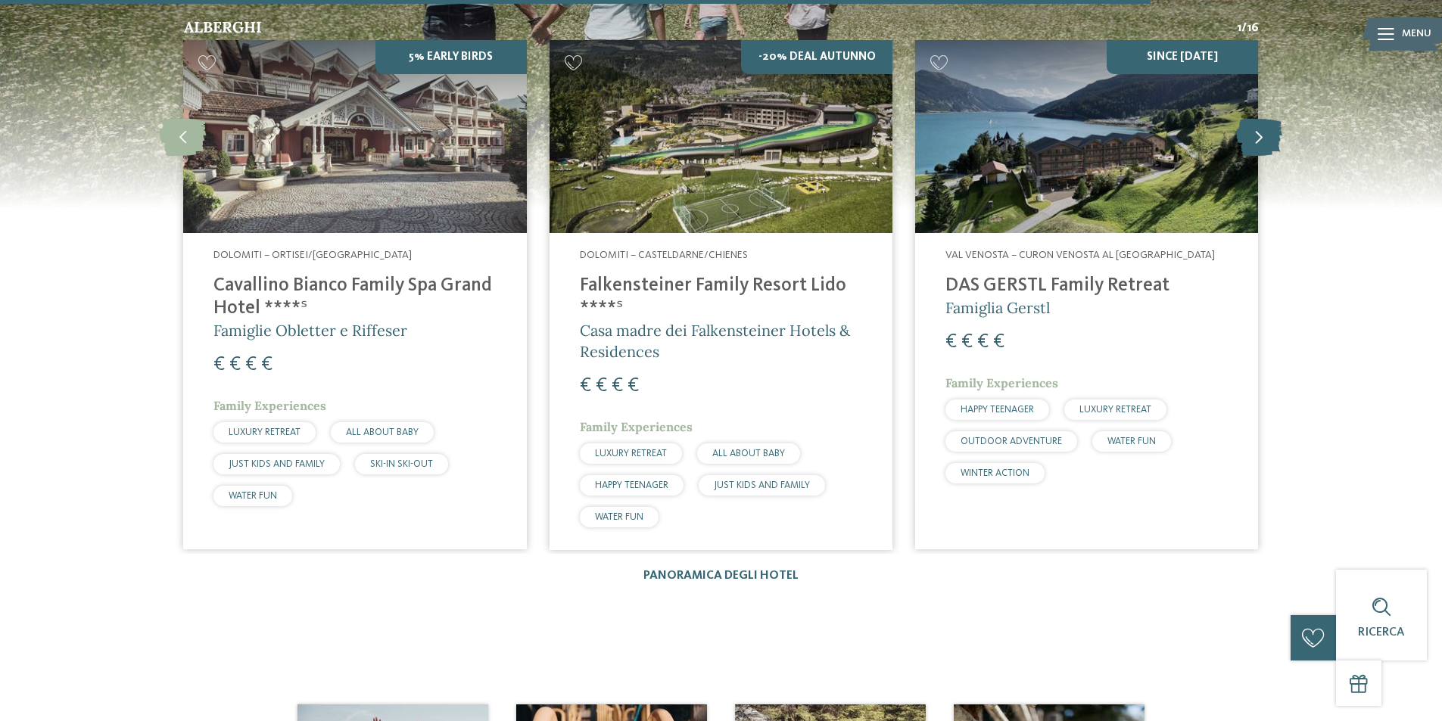
click at [1268, 120] on icon at bounding box center [1259, 137] width 46 height 38
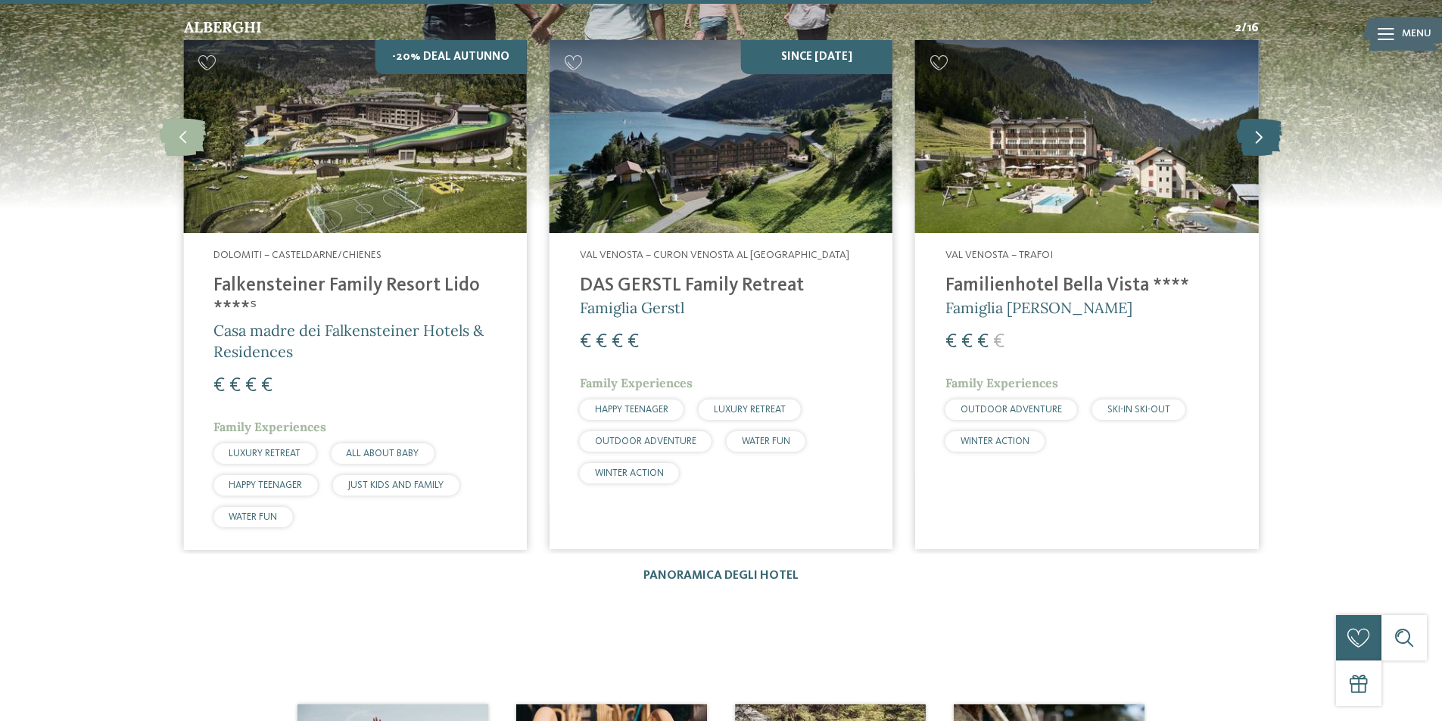
click at [1266, 118] on icon at bounding box center [1259, 137] width 46 height 38
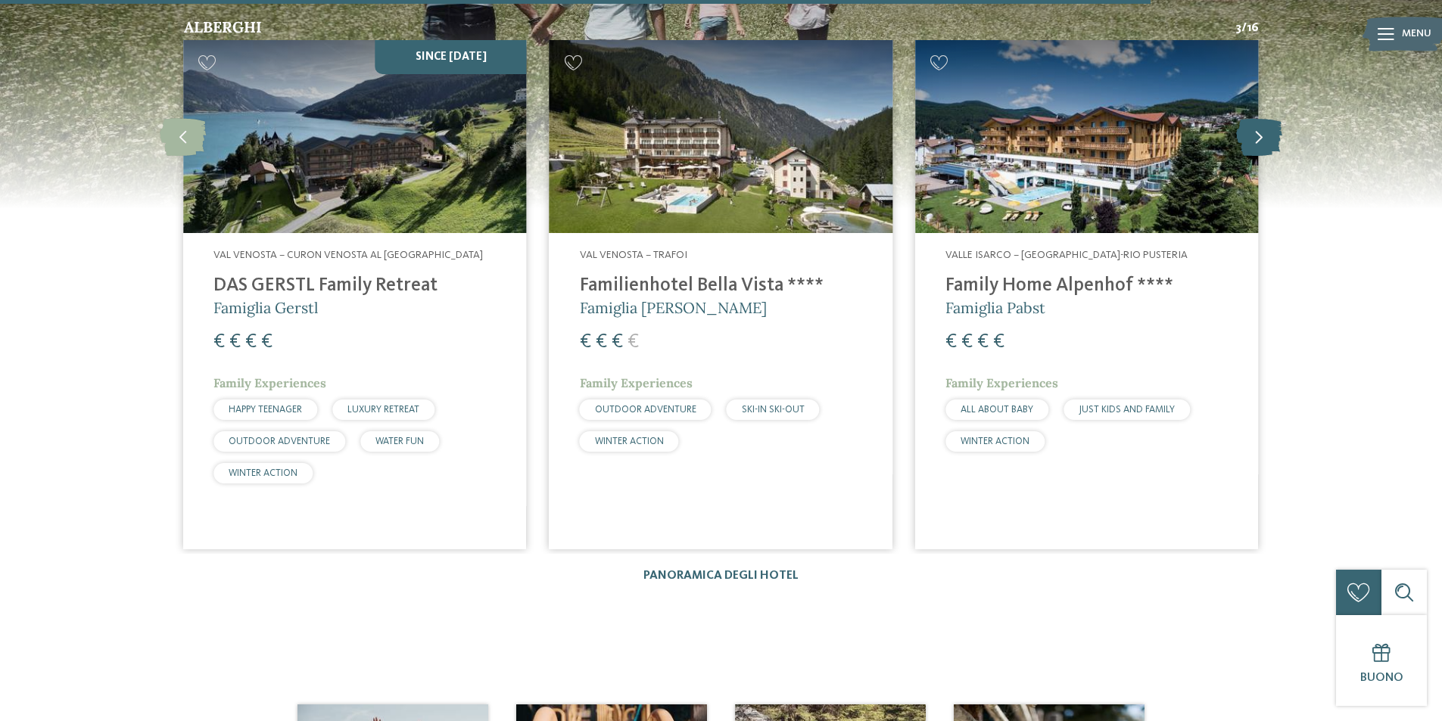
click at [1266, 118] on icon at bounding box center [1259, 137] width 46 height 38
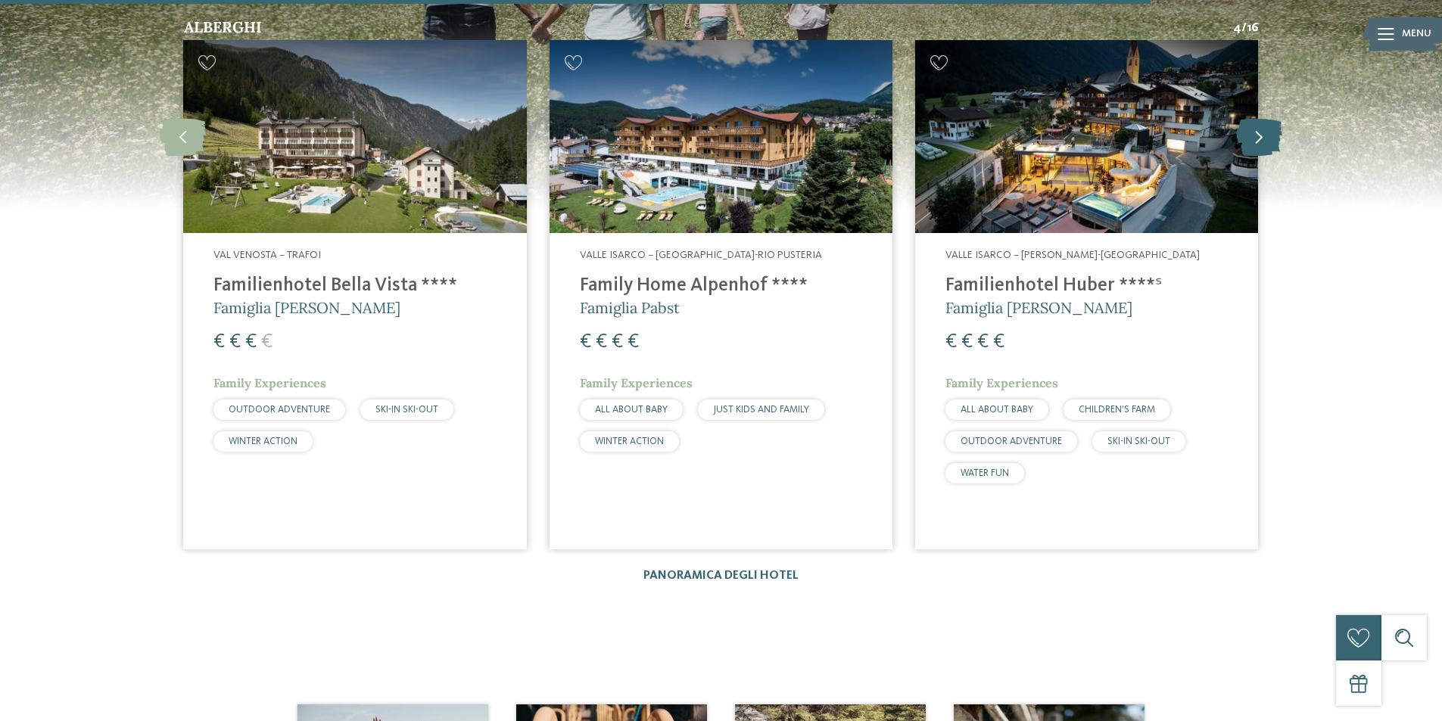
click at [1266, 118] on icon at bounding box center [1259, 137] width 46 height 38
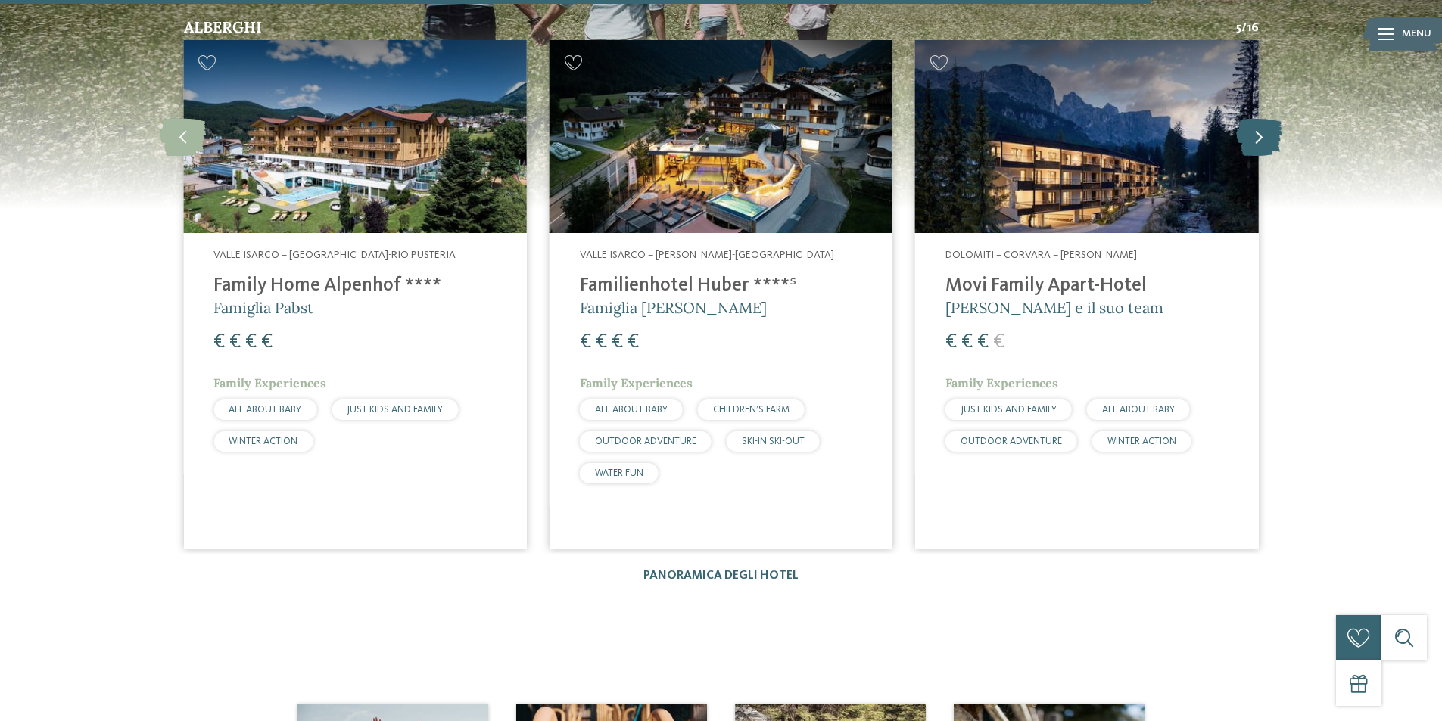
click at [1266, 118] on icon at bounding box center [1259, 137] width 46 height 38
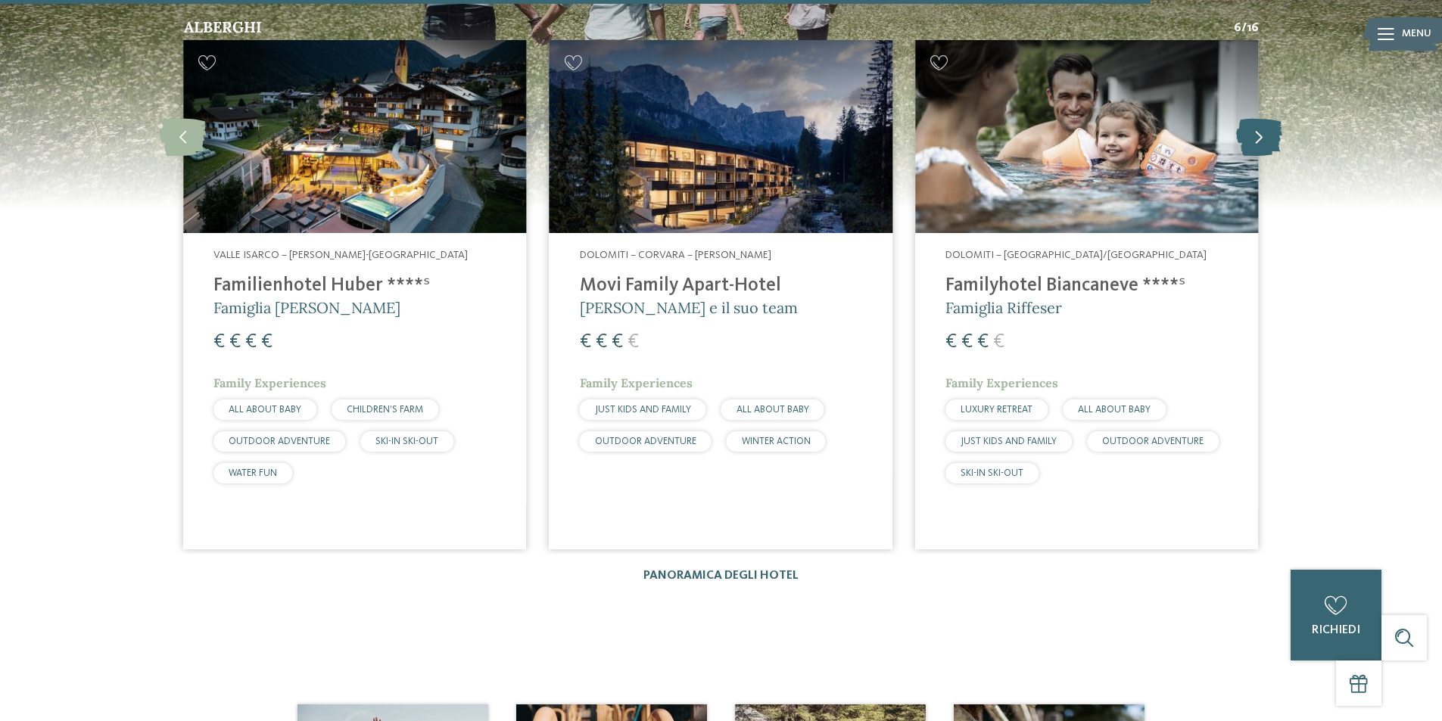
click at [1266, 118] on icon at bounding box center [1259, 137] width 46 height 38
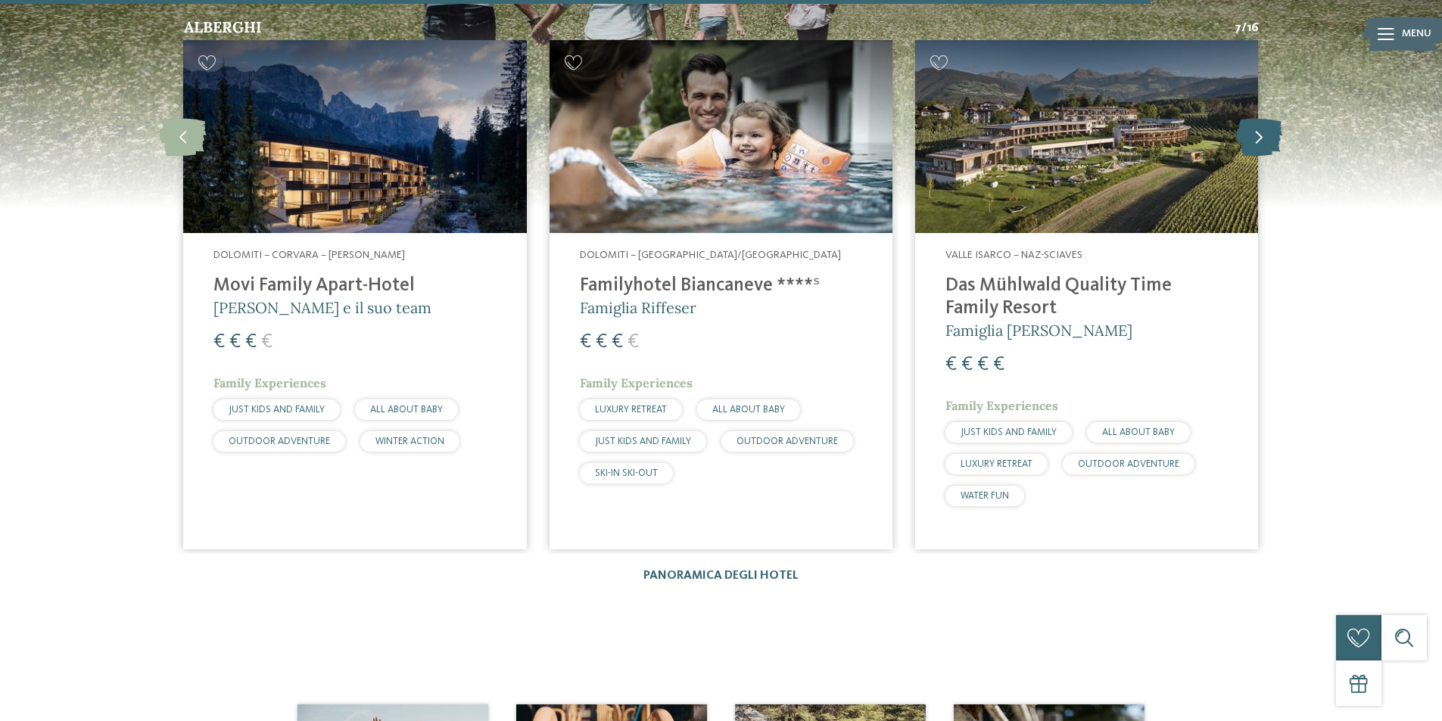
click at [1266, 118] on icon at bounding box center [1259, 137] width 46 height 38
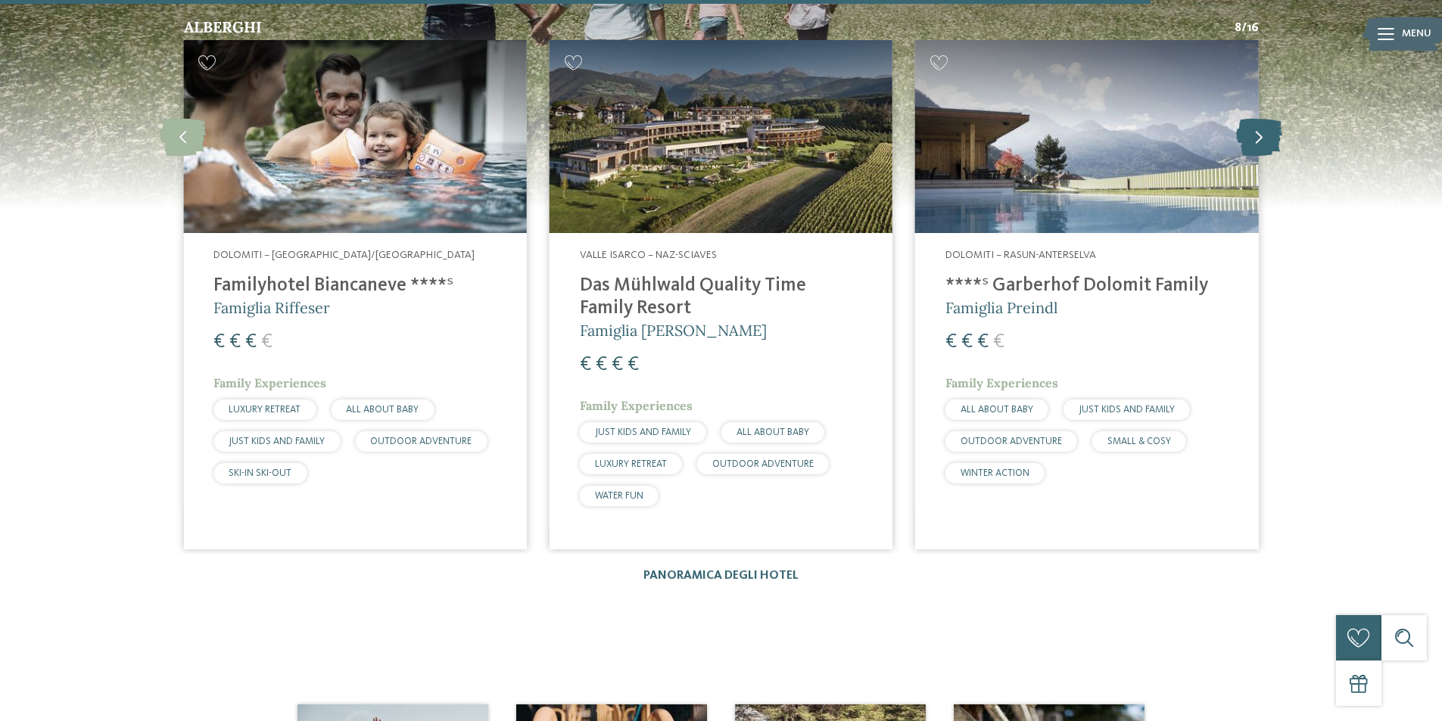
click at [1266, 118] on icon at bounding box center [1259, 137] width 46 height 38
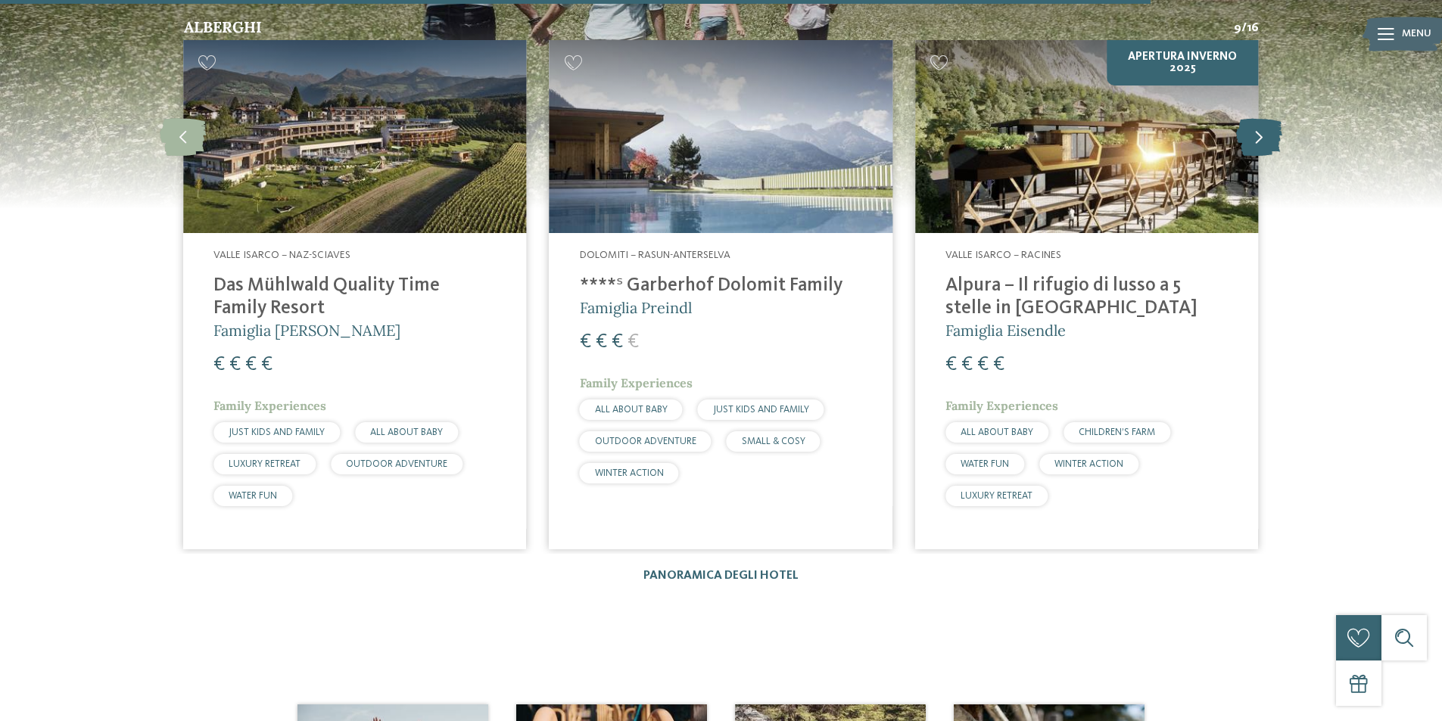
click at [1266, 118] on icon at bounding box center [1259, 137] width 46 height 38
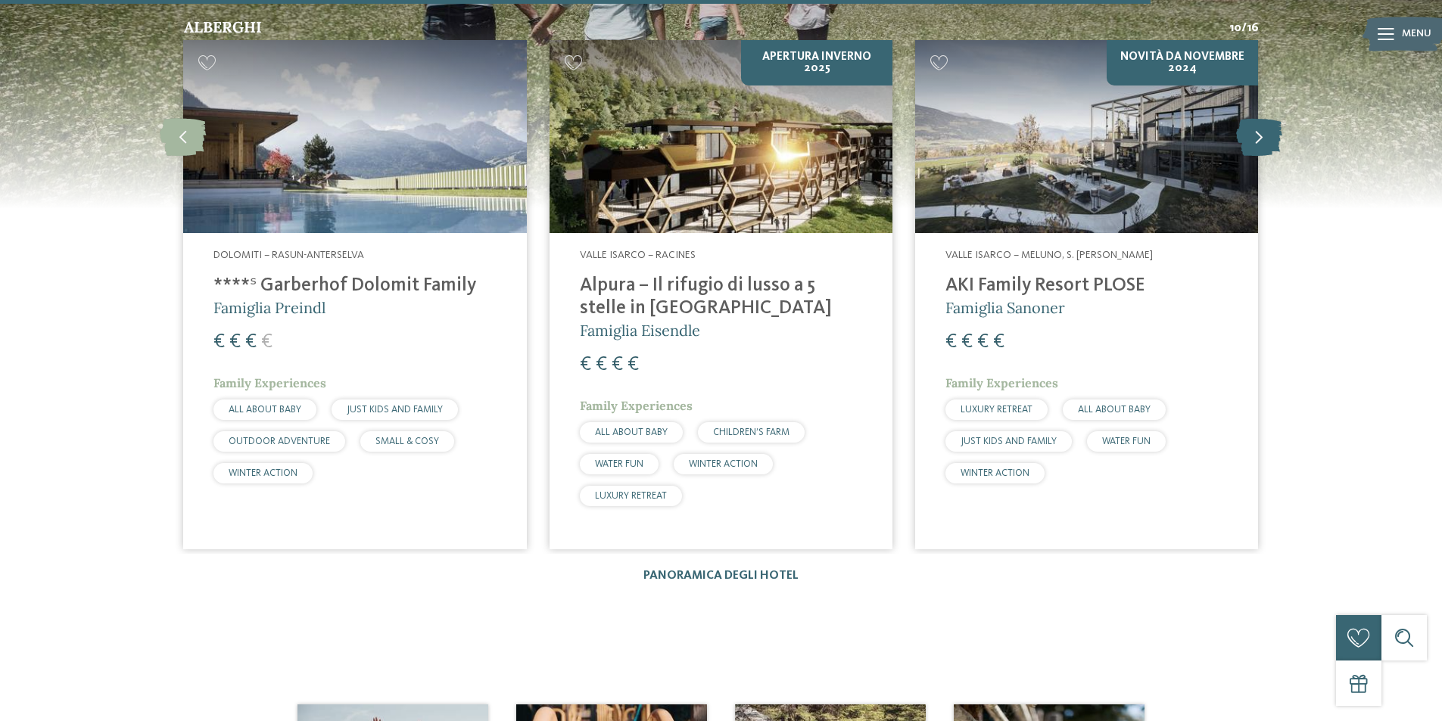
click at [1266, 118] on icon at bounding box center [1259, 137] width 46 height 38
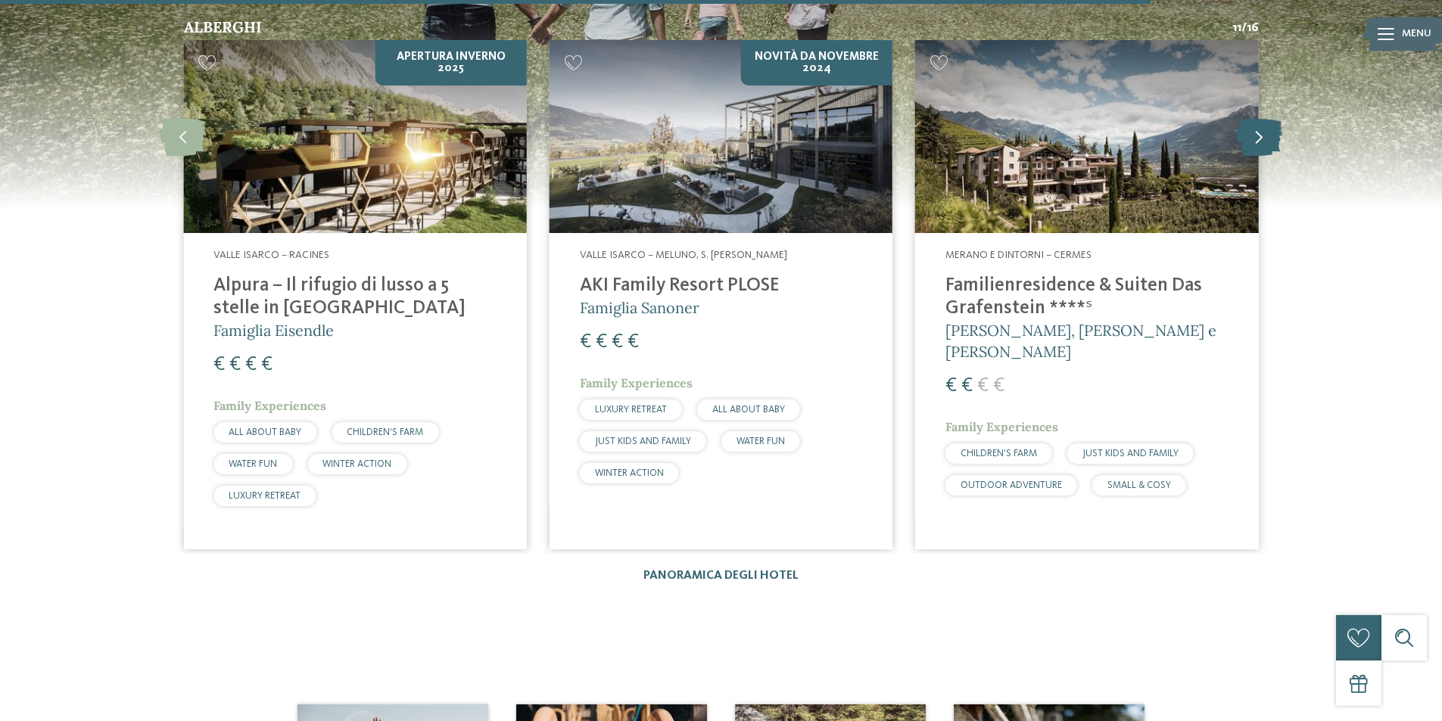
click at [1266, 118] on icon at bounding box center [1259, 137] width 46 height 38
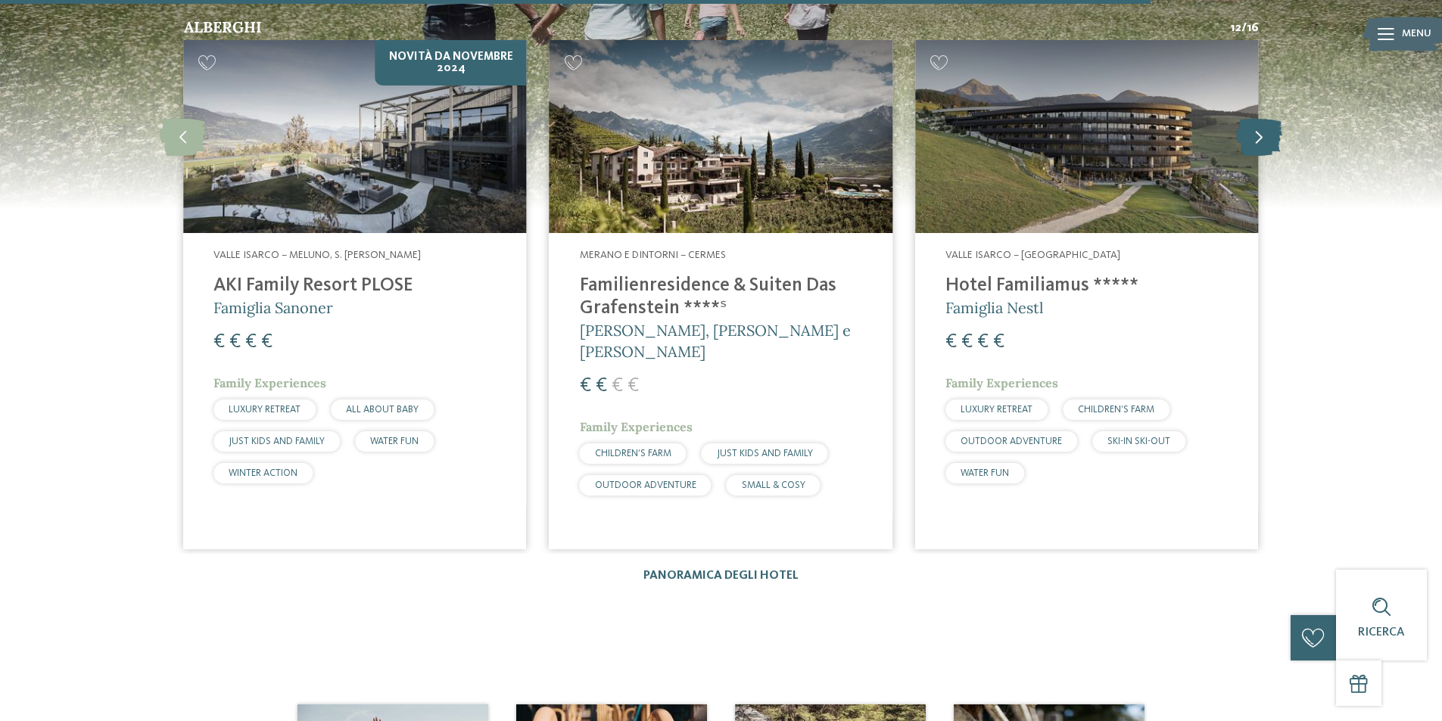
click at [1266, 118] on icon at bounding box center [1259, 137] width 46 height 38
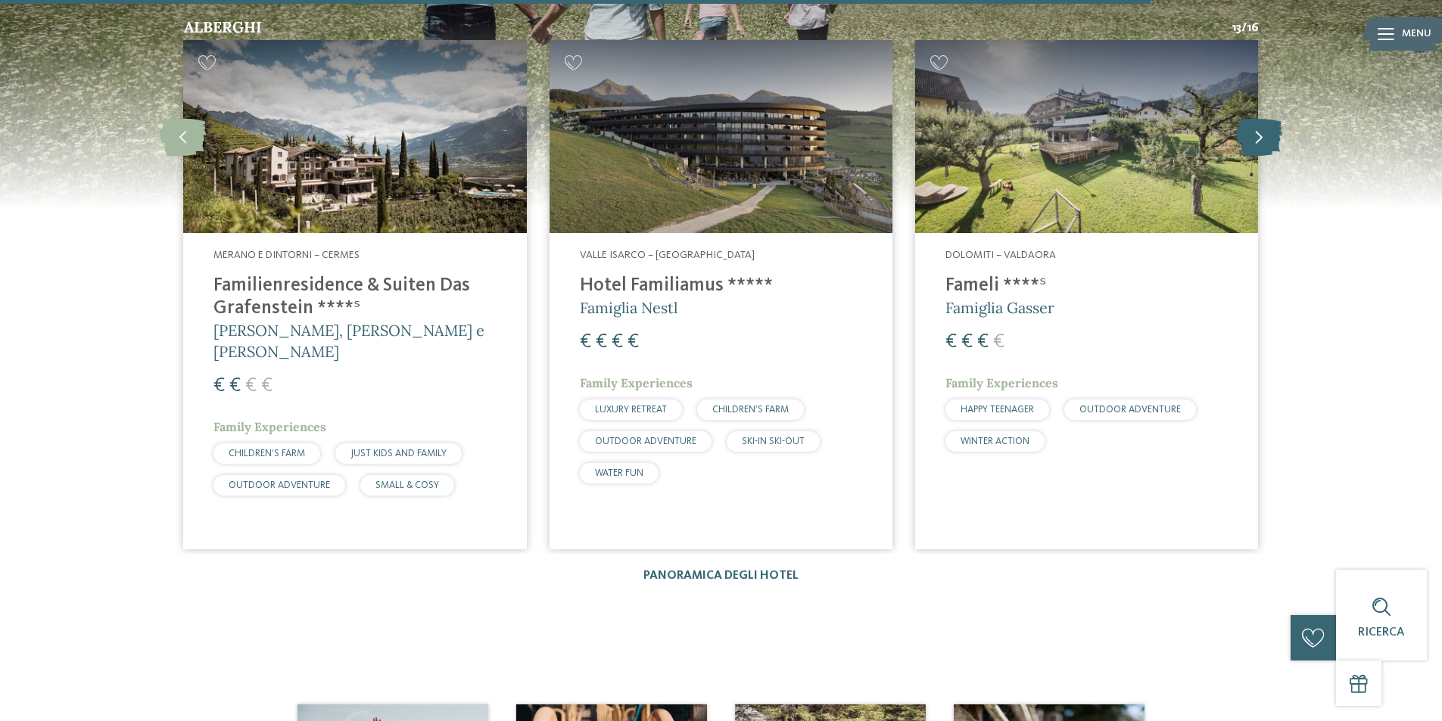
click at [1266, 118] on icon at bounding box center [1259, 137] width 46 height 38
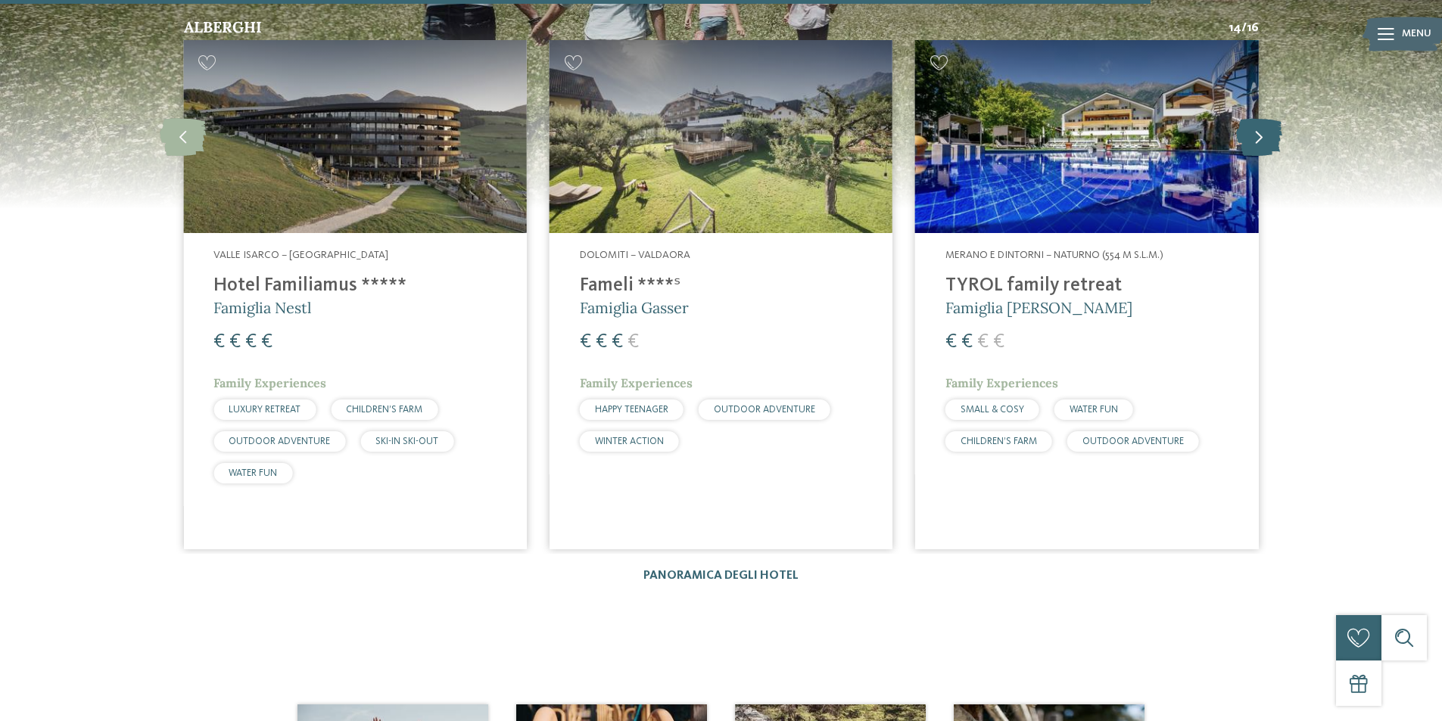
click at [1266, 118] on icon at bounding box center [1259, 137] width 46 height 38
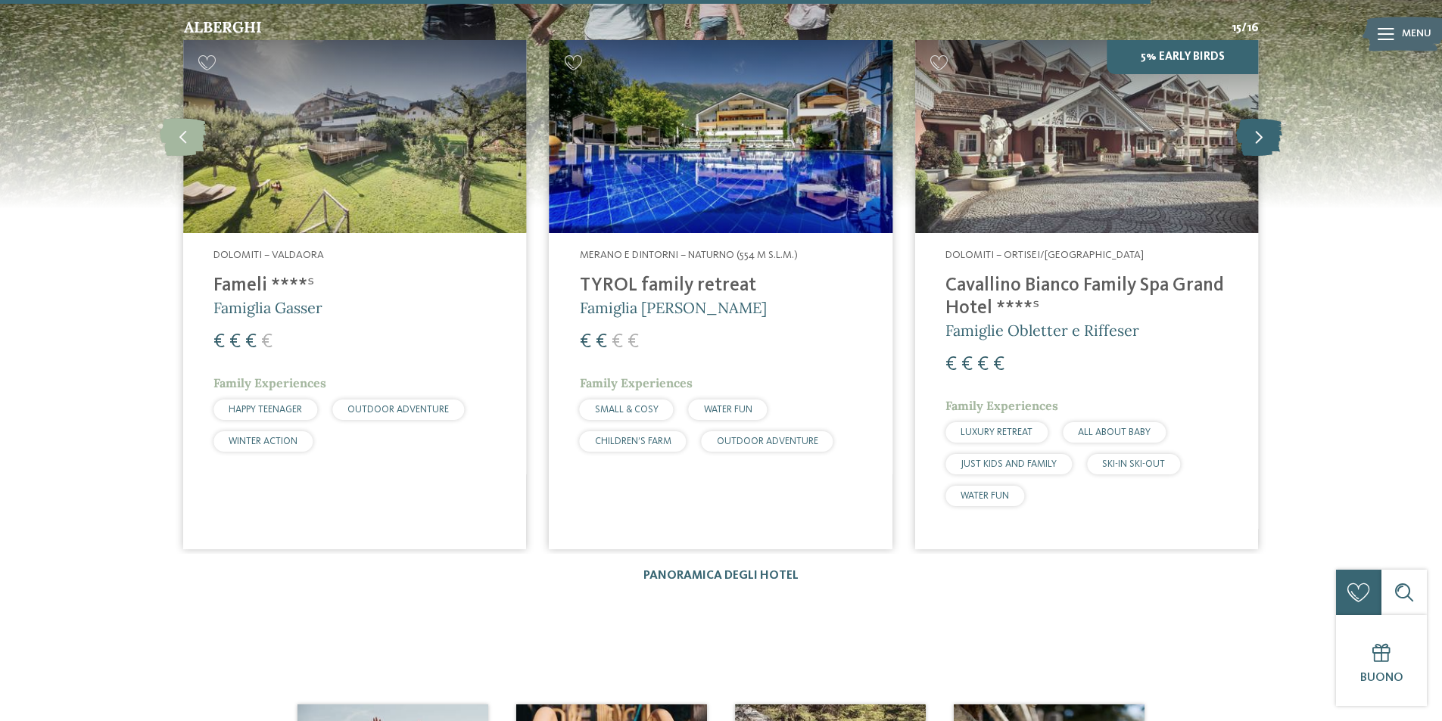
click at [1266, 118] on icon at bounding box center [1259, 137] width 46 height 38
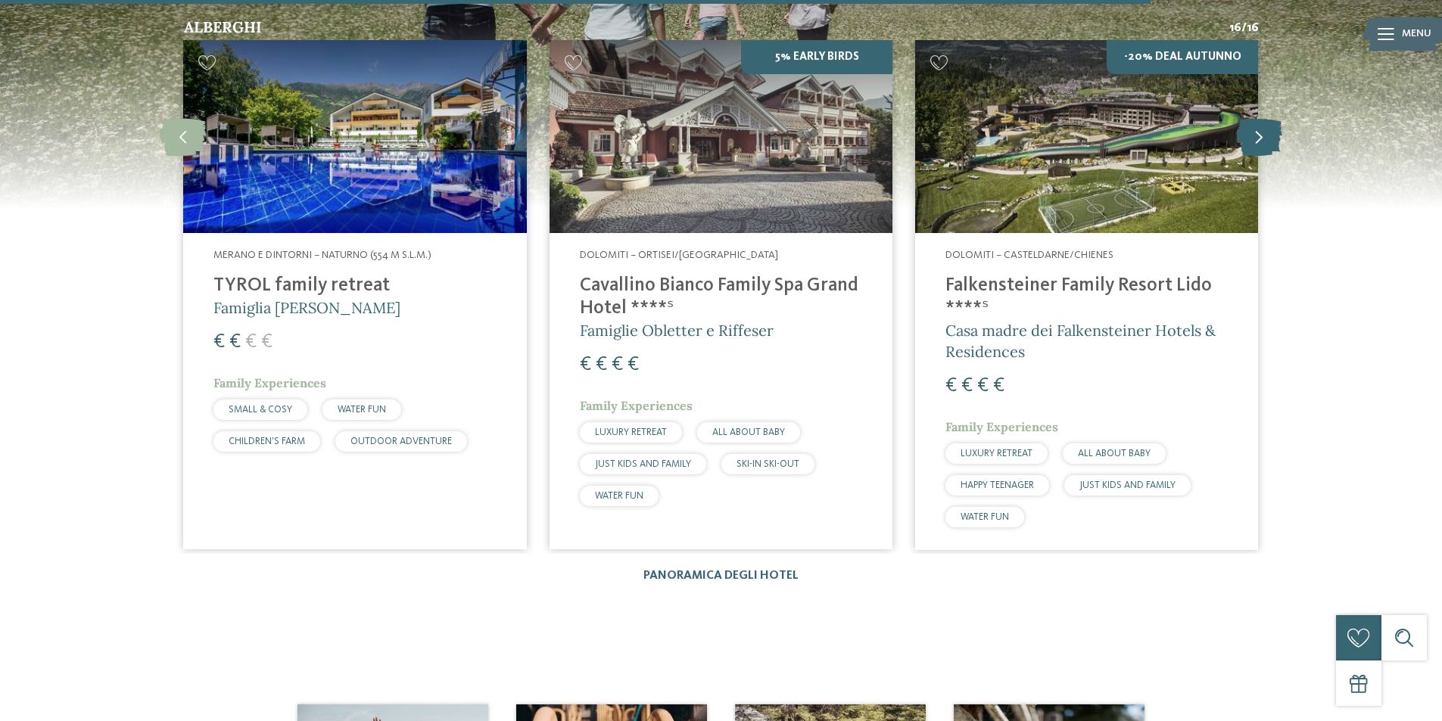
click at [1266, 118] on icon at bounding box center [1259, 137] width 46 height 38
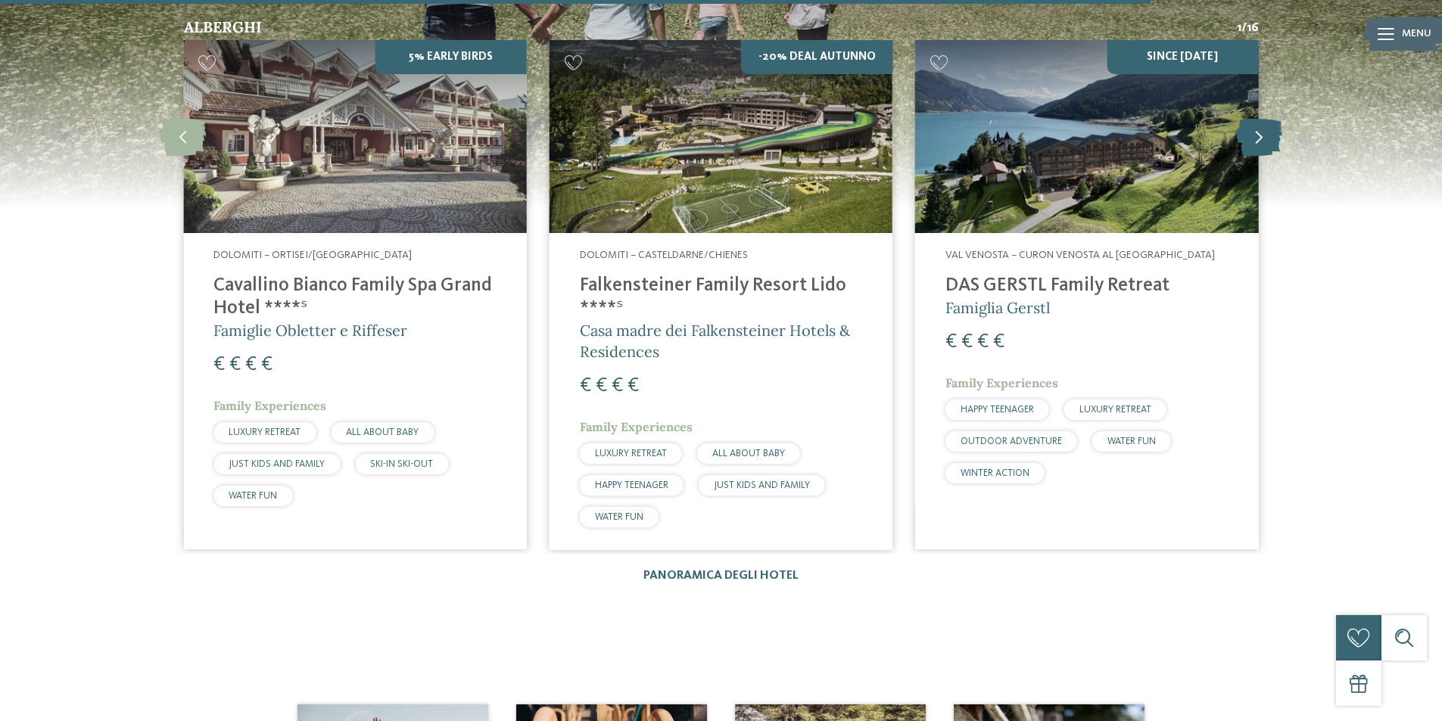
click at [1266, 118] on icon at bounding box center [1259, 137] width 46 height 38
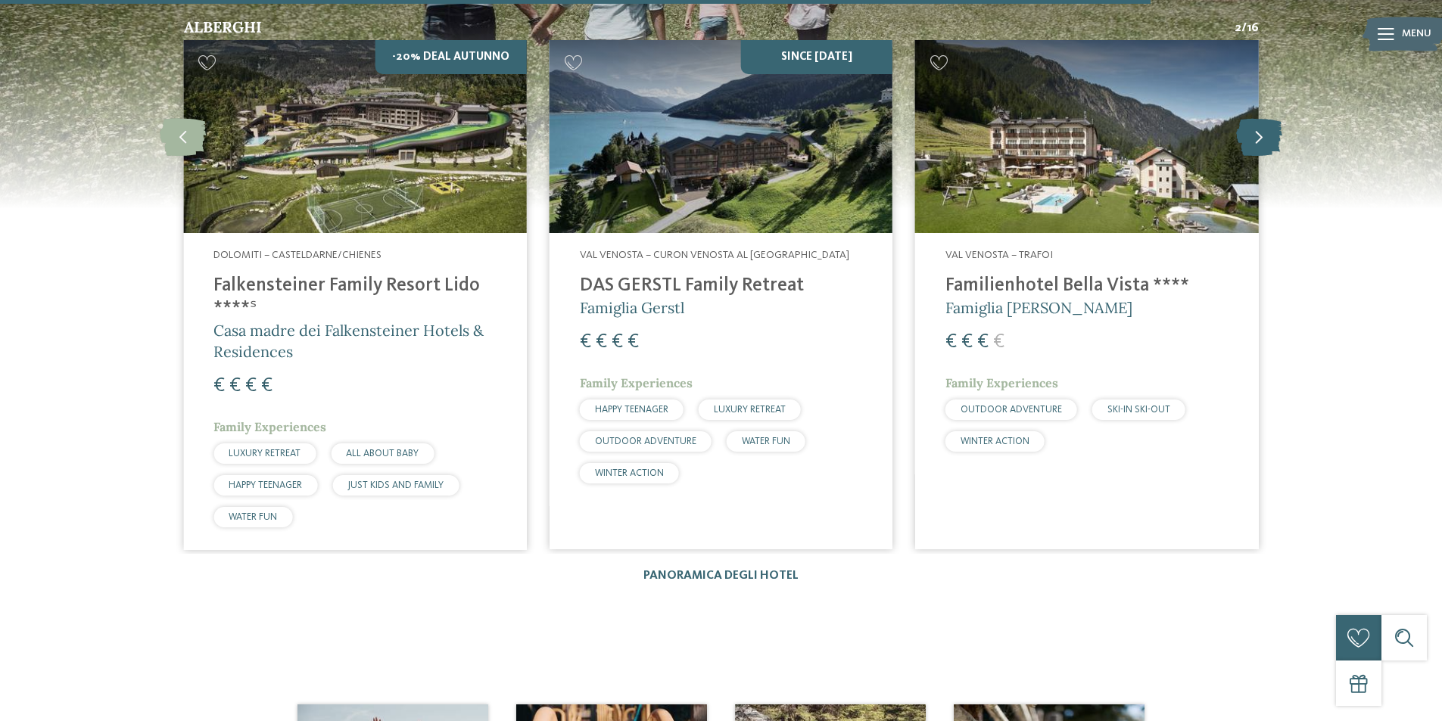
click at [1266, 118] on icon at bounding box center [1259, 137] width 46 height 38
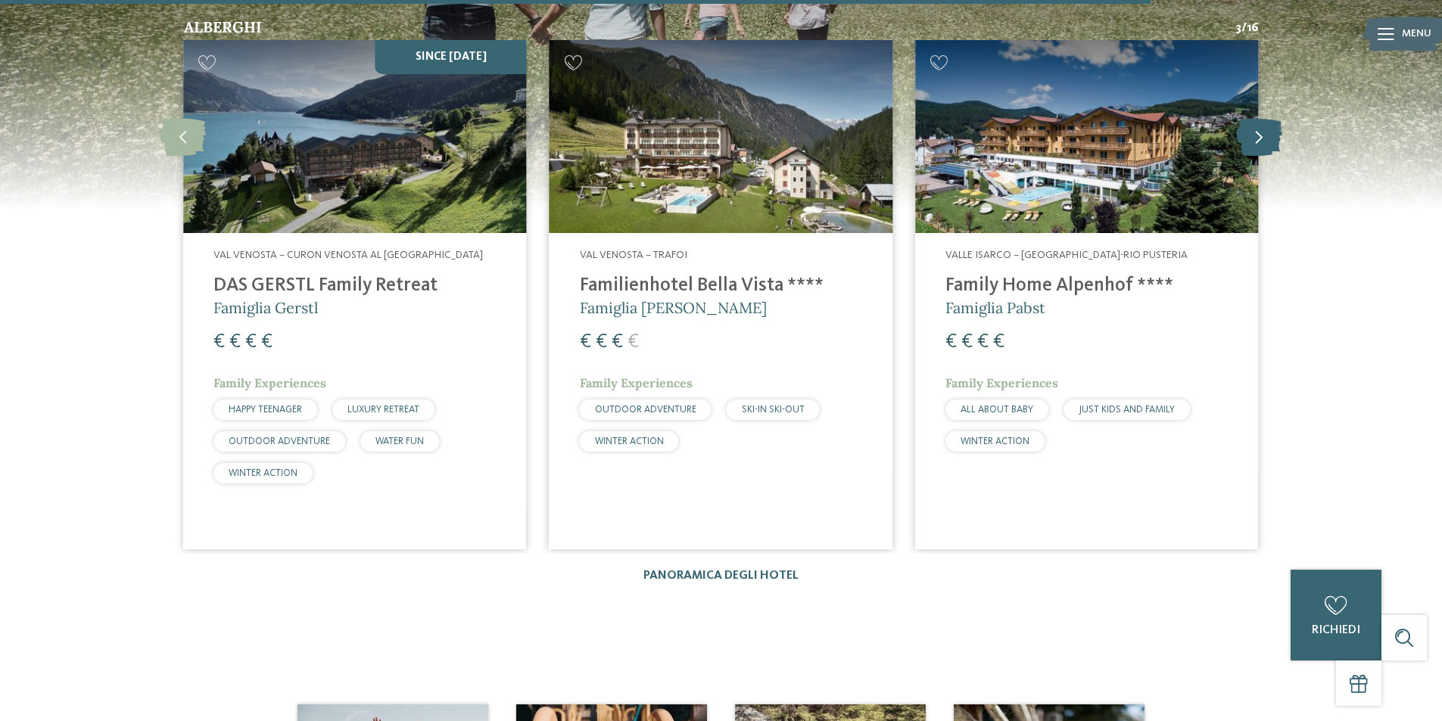
click at [1264, 118] on icon at bounding box center [1259, 137] width 46 height 38
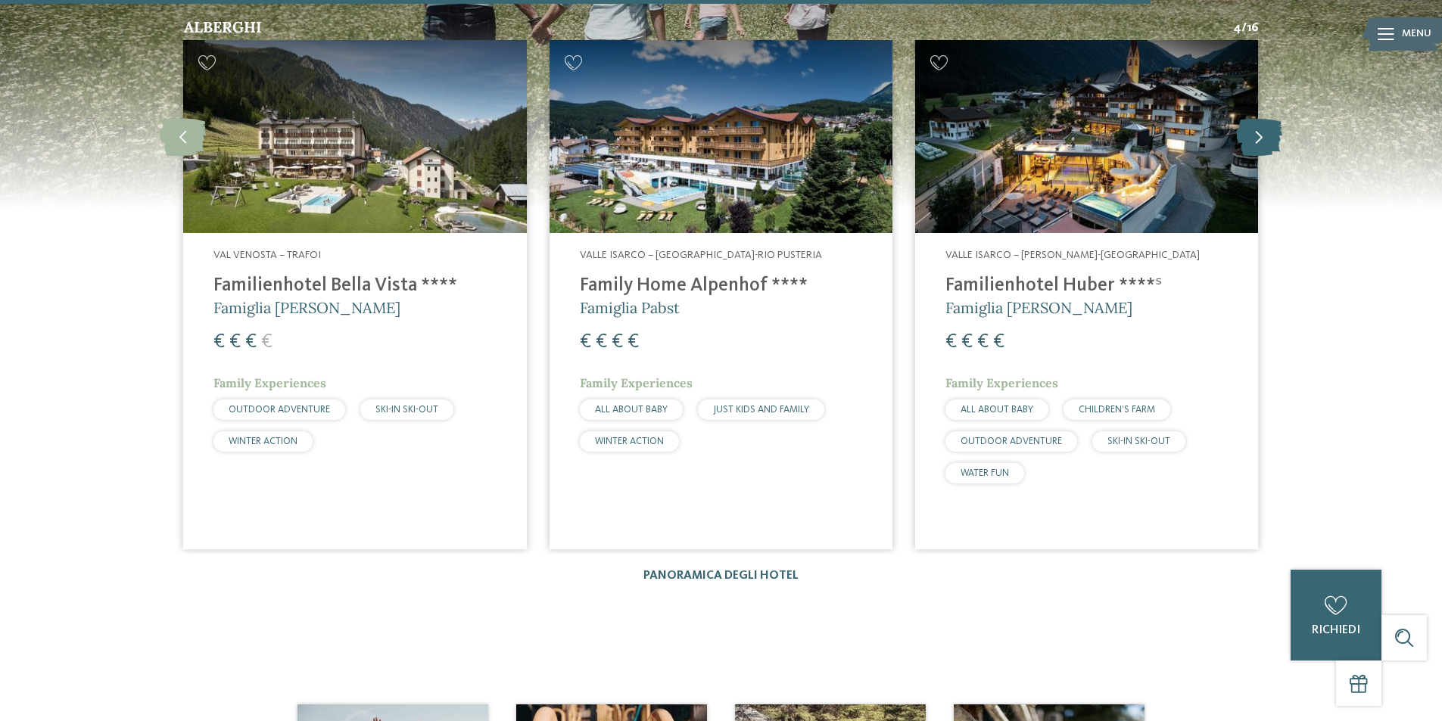
click at [1264, 118] on icon at bounding box center [1259, 137] width 46 height 38
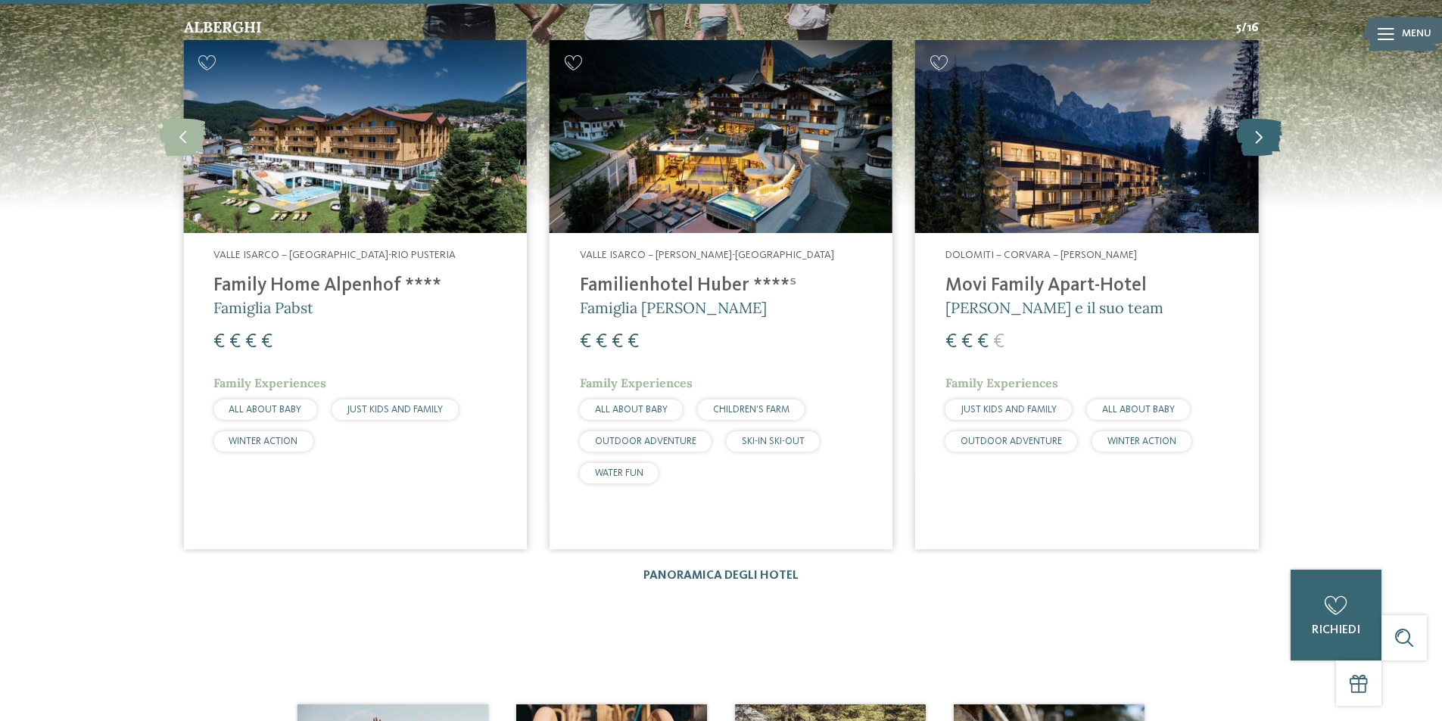
click at [1264, 118] on icon at bounding box center [1259, 137] width 46 height 38
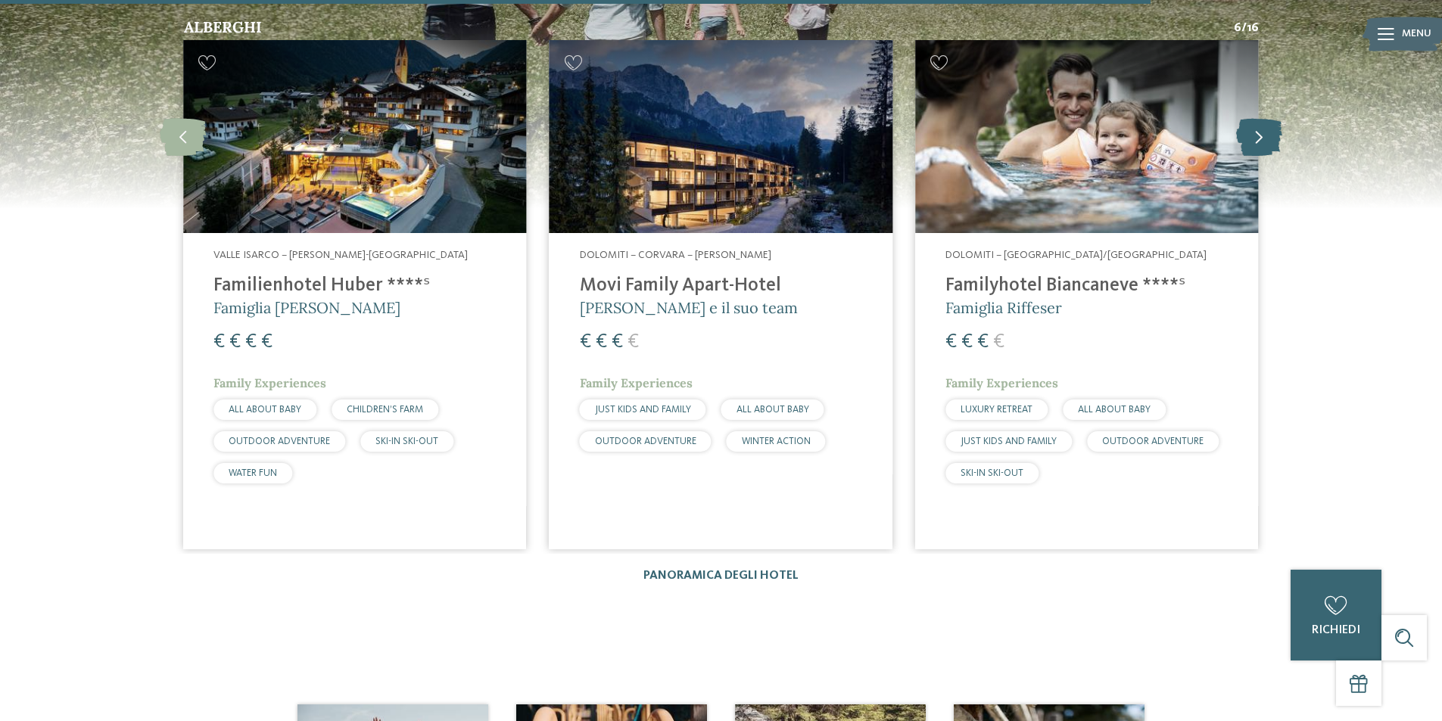
click at [1264, 118] on icon at bounding box center [1259, 137] width 46 height 38
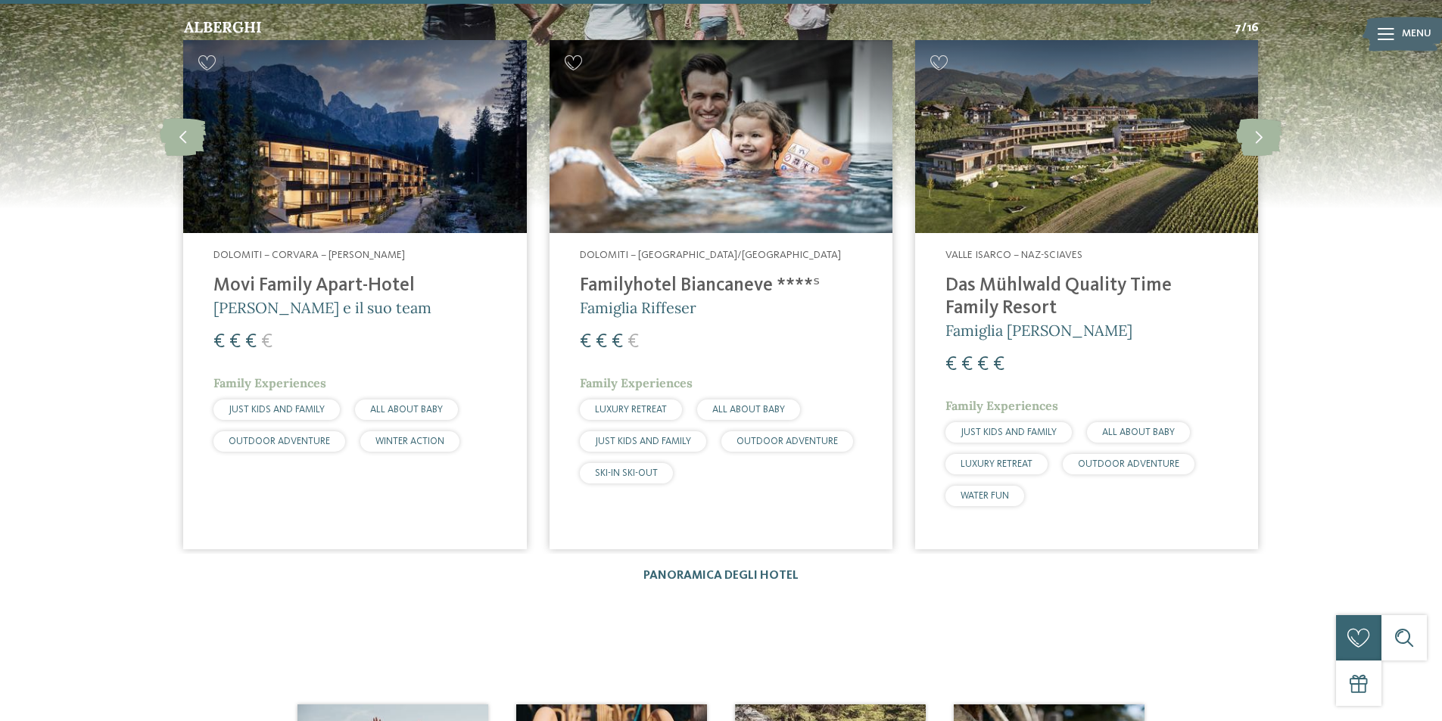
click at [718, 275] on h4 "Familyhotel Biancaneve ****ˢ" at bounding box center [721, 286] width 282 height 23
click at [1260, 118] on icon at bounding box center [1259, 137] width 46 height 38
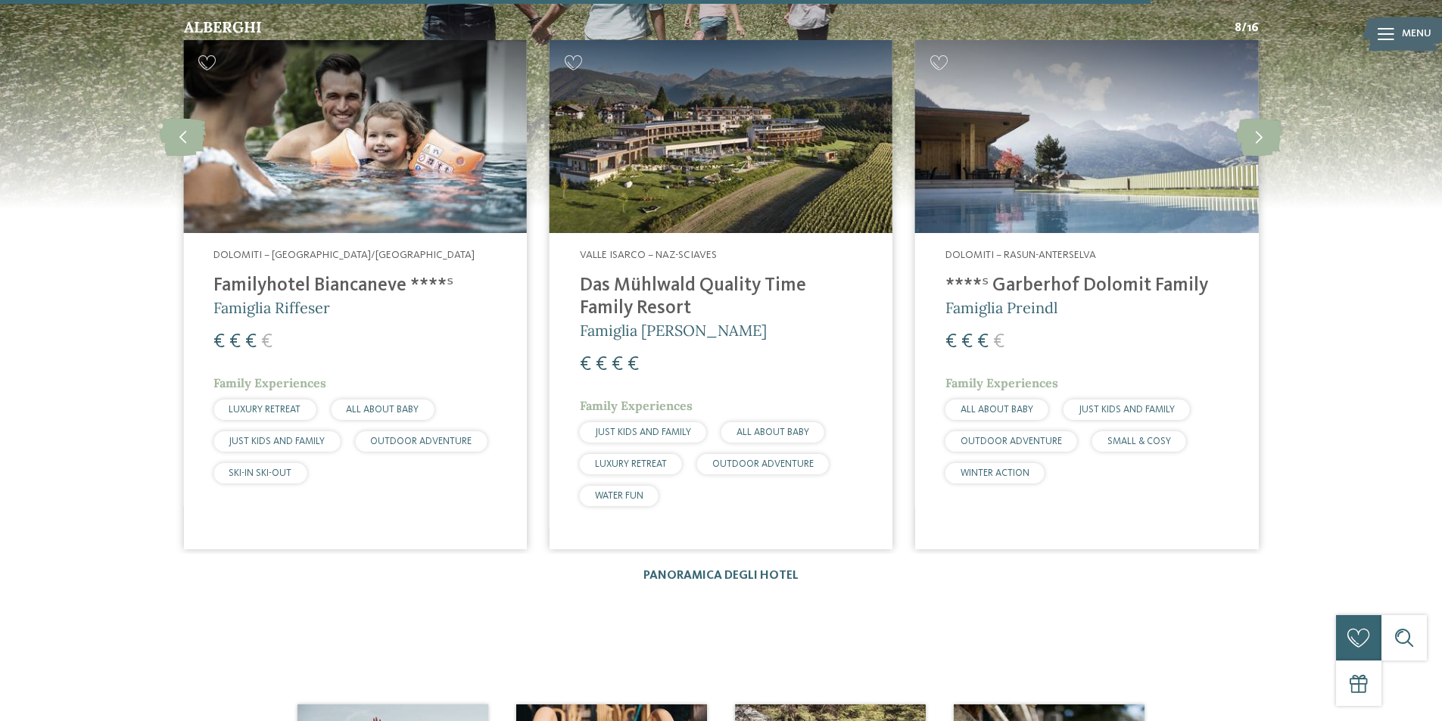
click at [1071, 275] on h4 "****ˢ Garberhof Dolomit Family" at bounding box center [1086, 286] width 282 height 23
click at [1272, 118] on icon at bounding box center [1259, 137] width 46 height 38
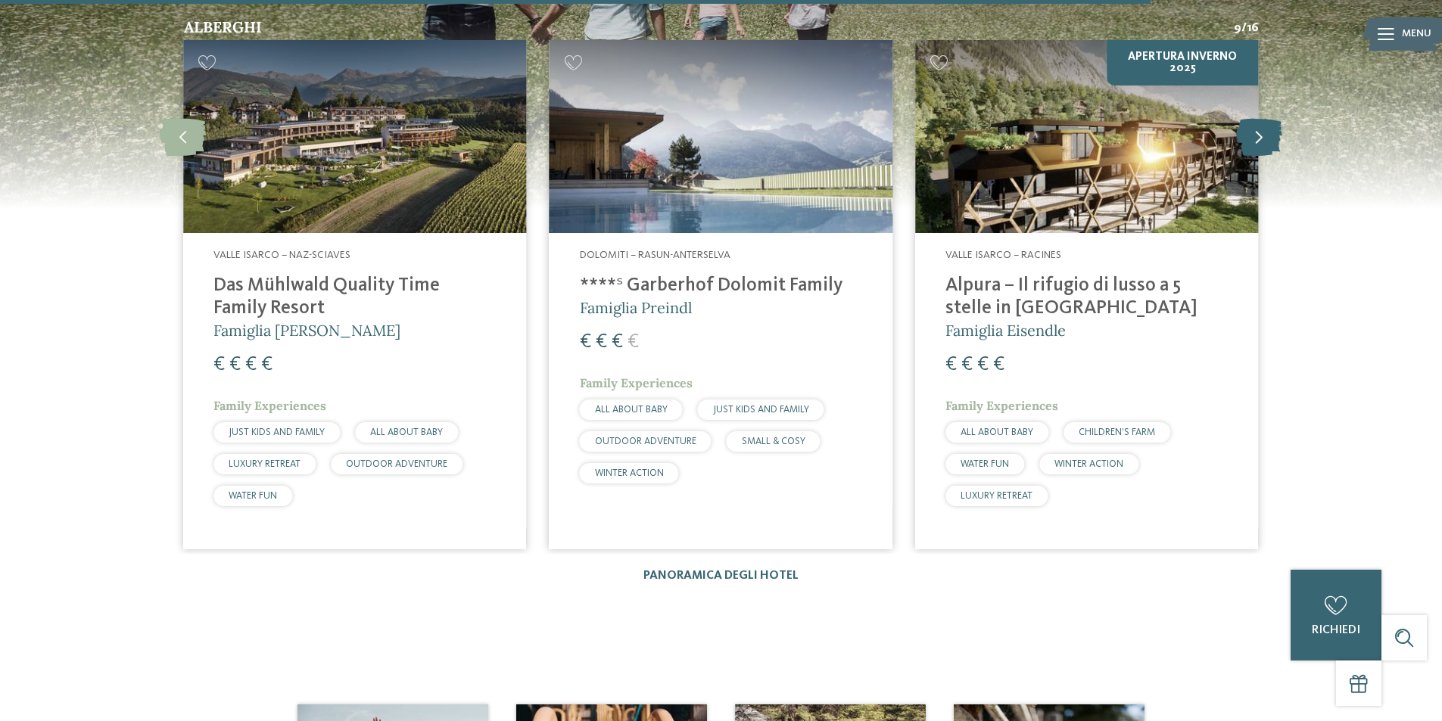
click at [1266, 118] on icon at bounding box center [1259, 137] width 46 height 38
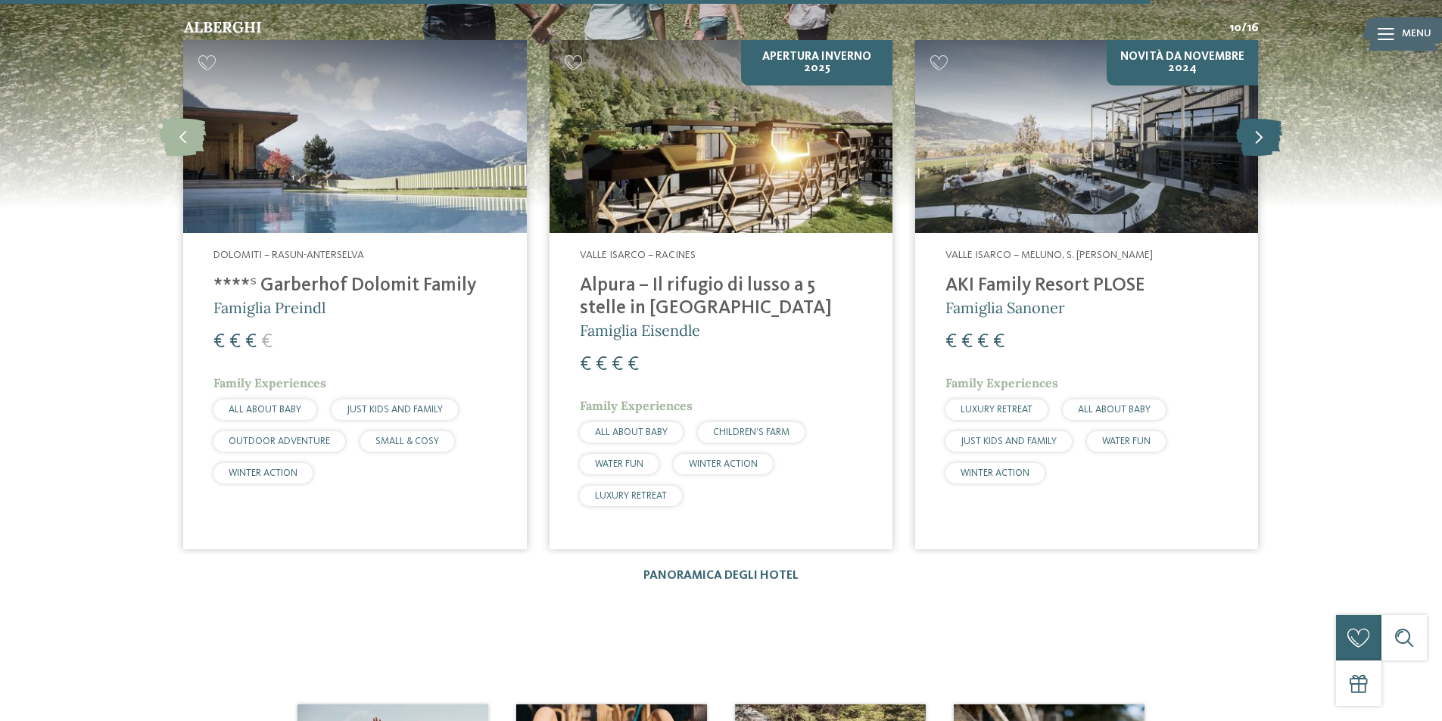
click at [1266, 118] on icon at bounding box center [1259, 137] width 46 height 38
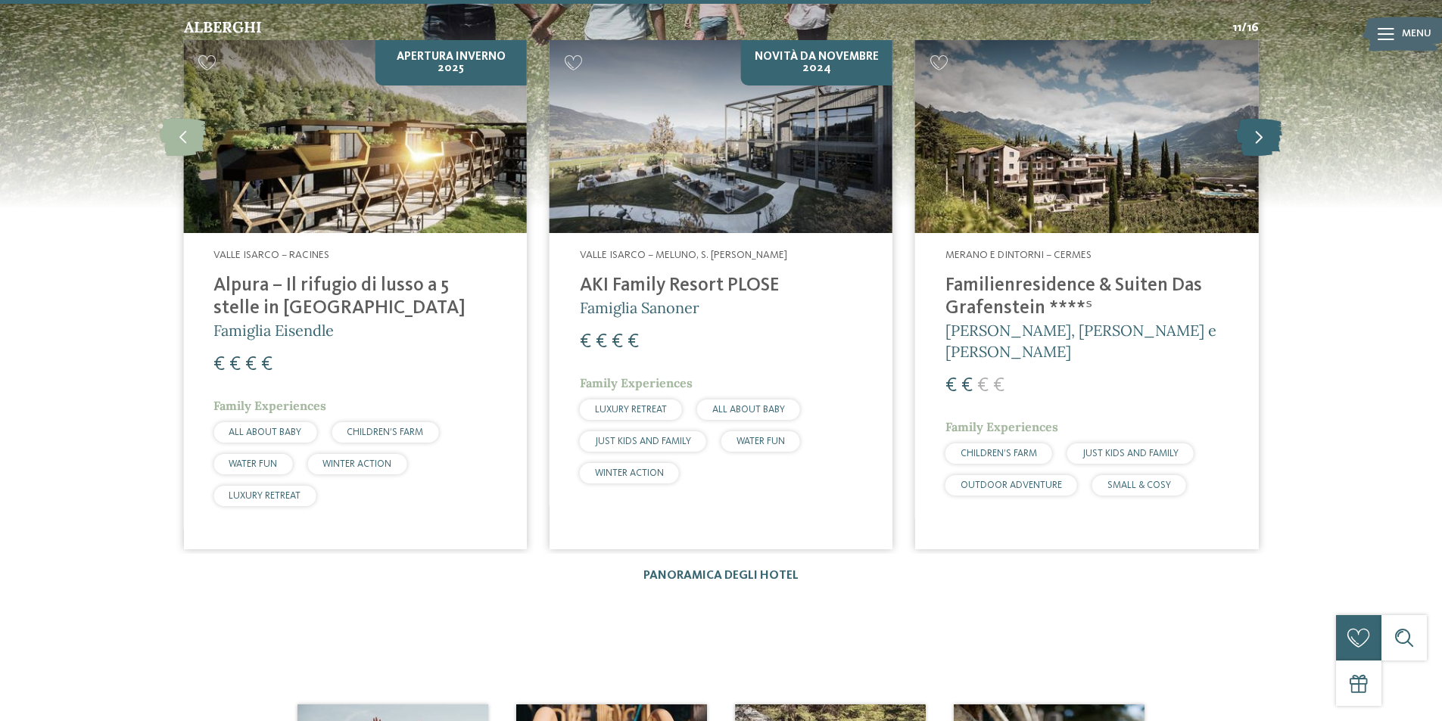
click at [1266, 118] on icon at bounding box center [1259, 137] width 46 height 38
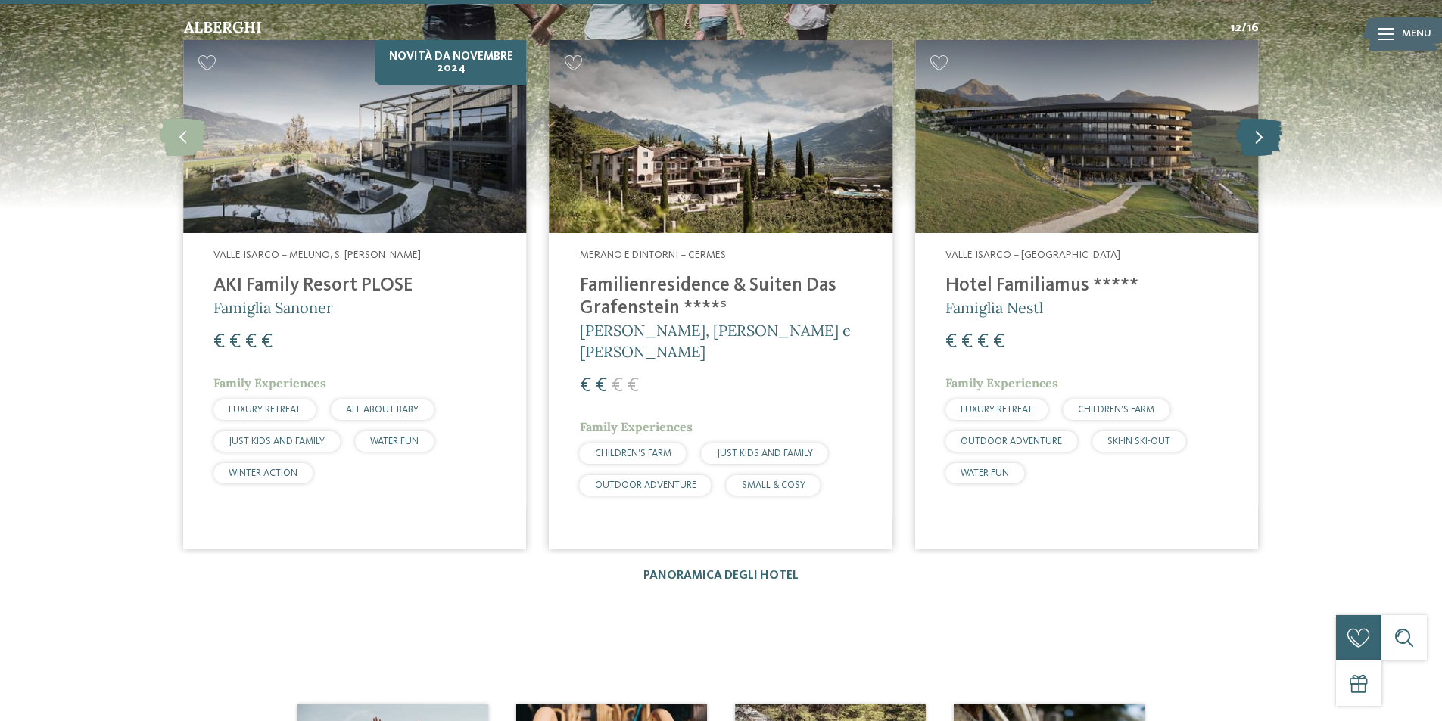
click at [1266, 118] on icon at bounding box center [1259, 137] width 46 height 38
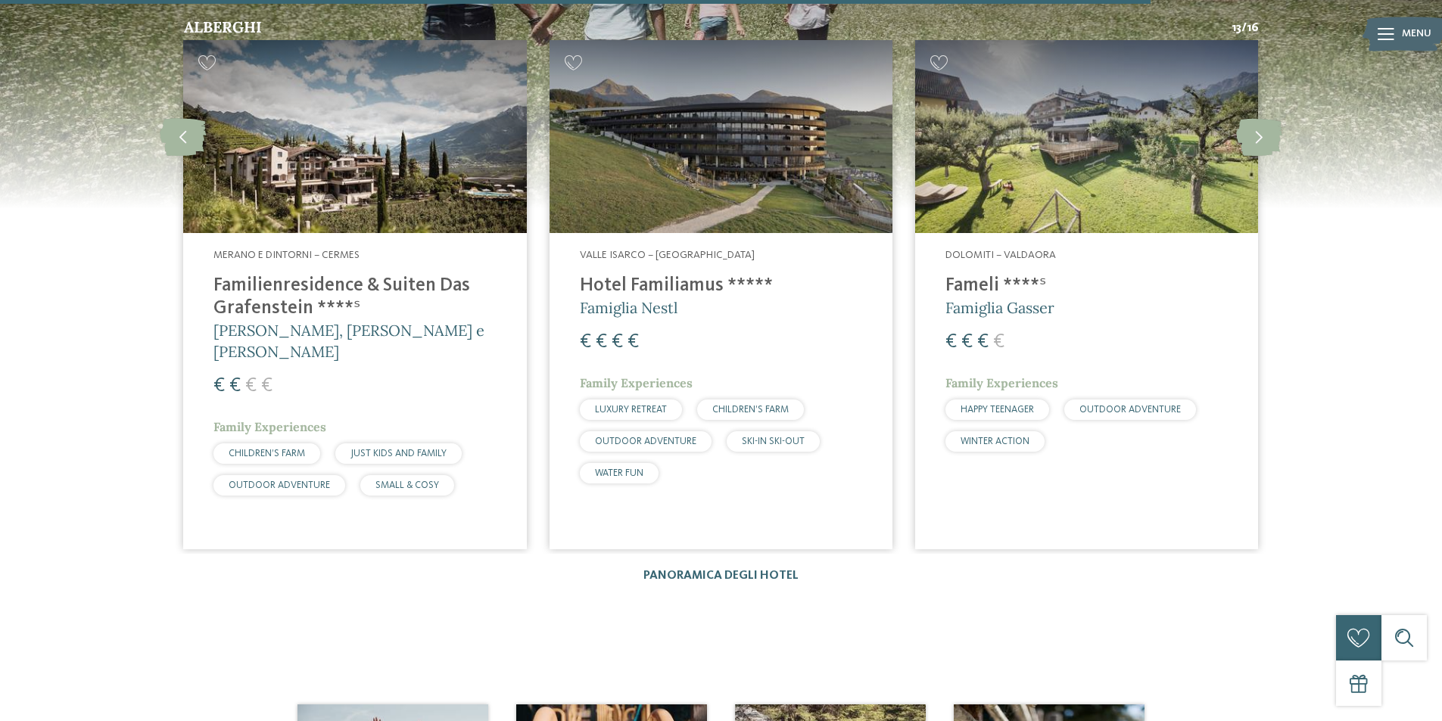
click at [979, 275] on h4 "Fameli ****ˢ" at bounding box center [1086, 286] width 282 height 23
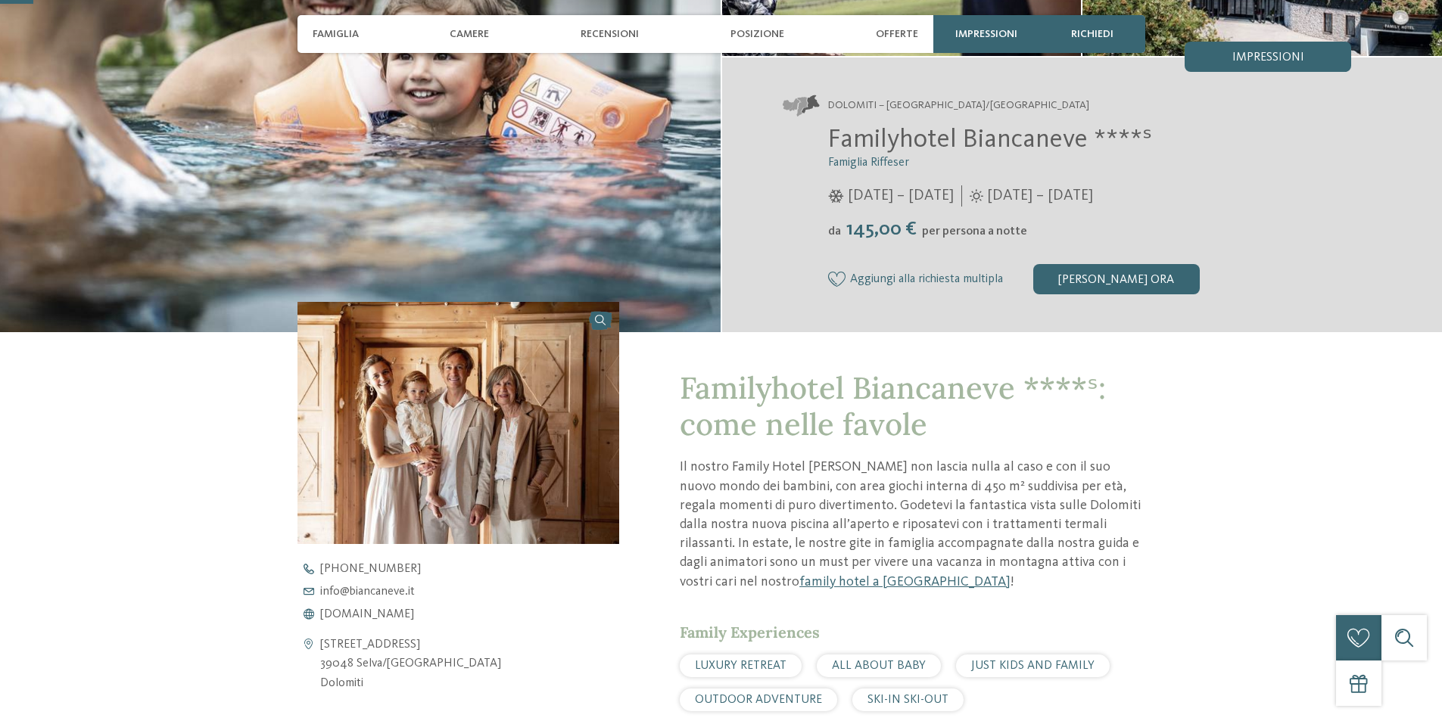
scroll to position [378, 0]
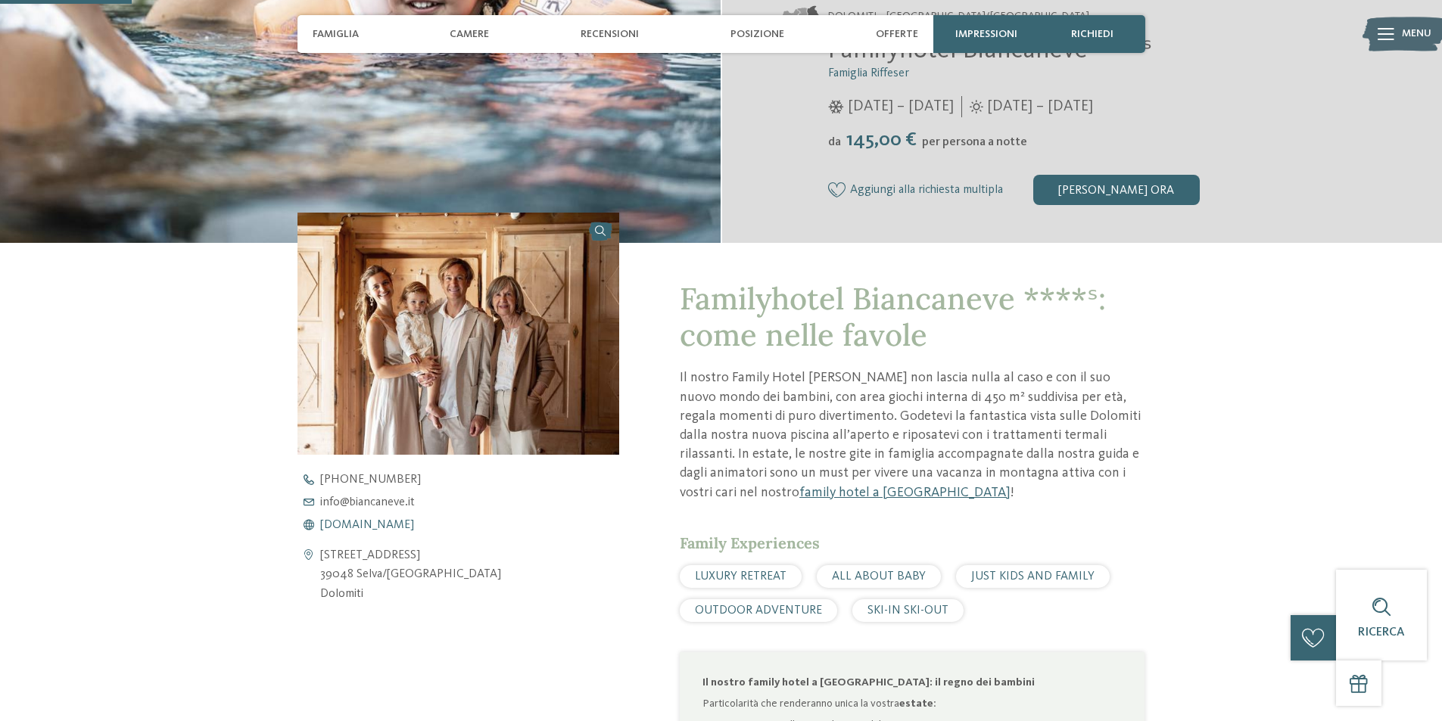
click at [353, 527] on span "www.biancaneve.it" at bounding box center [367, 525] width 94 height 12
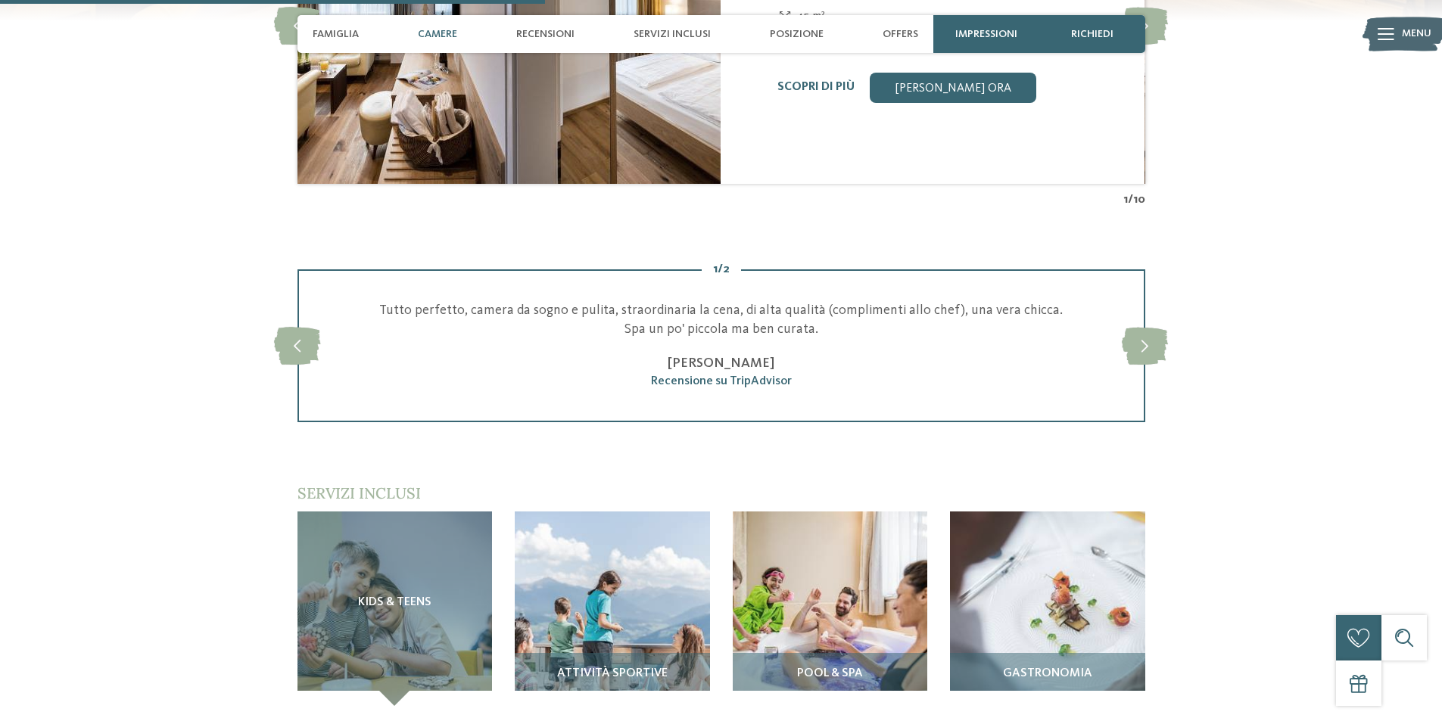
scroll to position [1665, 0]
